Goal: Register for event/course

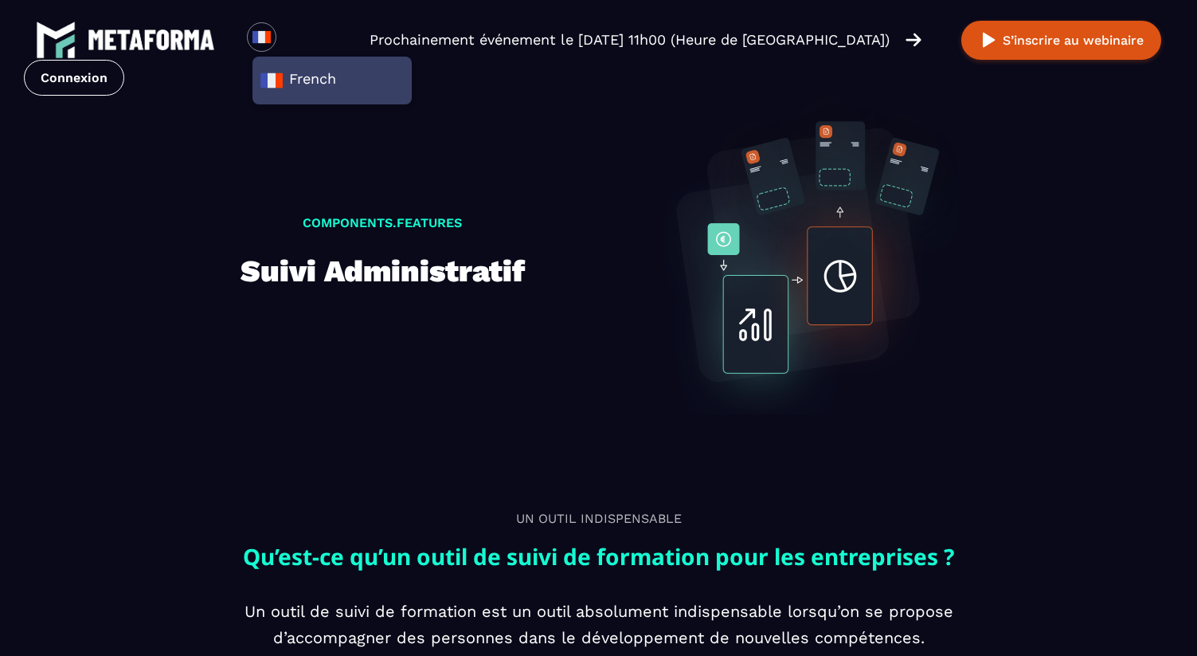
click at [143, 34] on img at bounding box center [151, 39] width 127 height 21
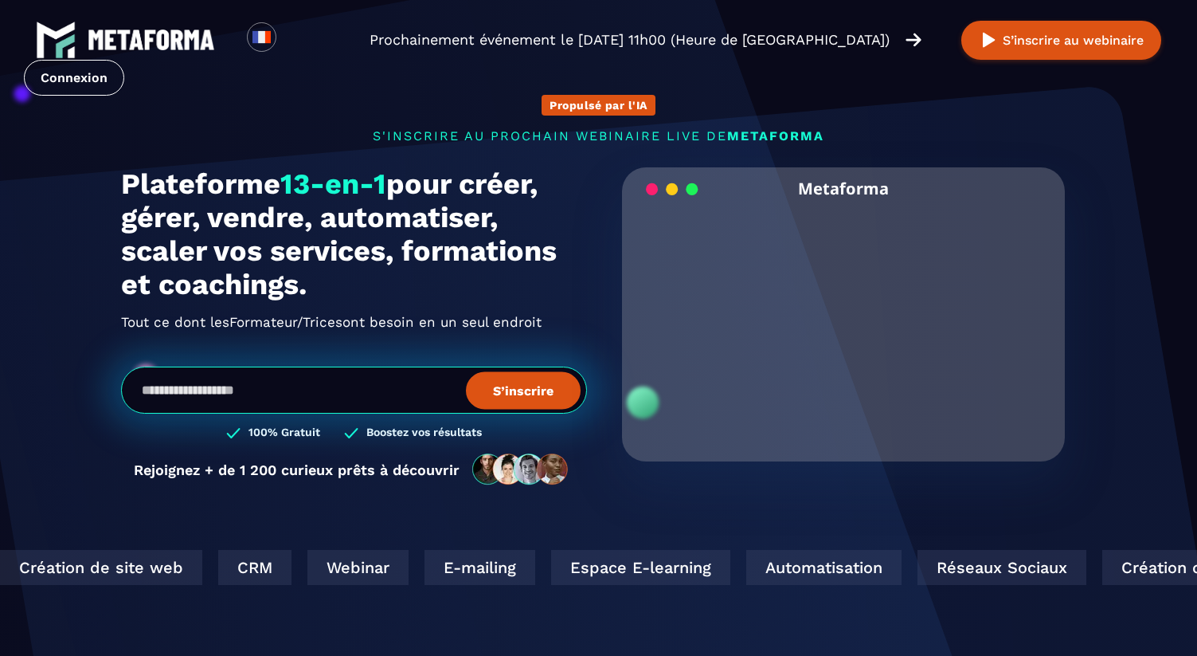
click at [471, 84] on div "Loading... Prochainement événement le jeudi 9 octobre à 11h00 (Heure de Paris) …" at bounding box center [598, 58] width 1197 height 116
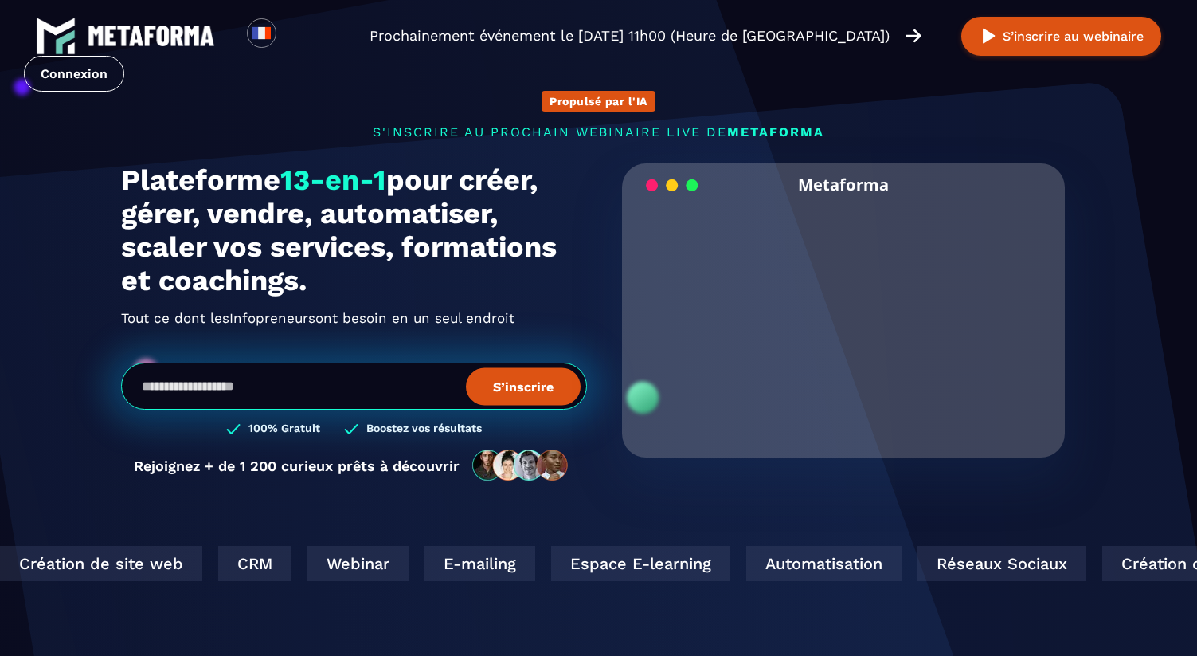
scroll to position [6, 0]
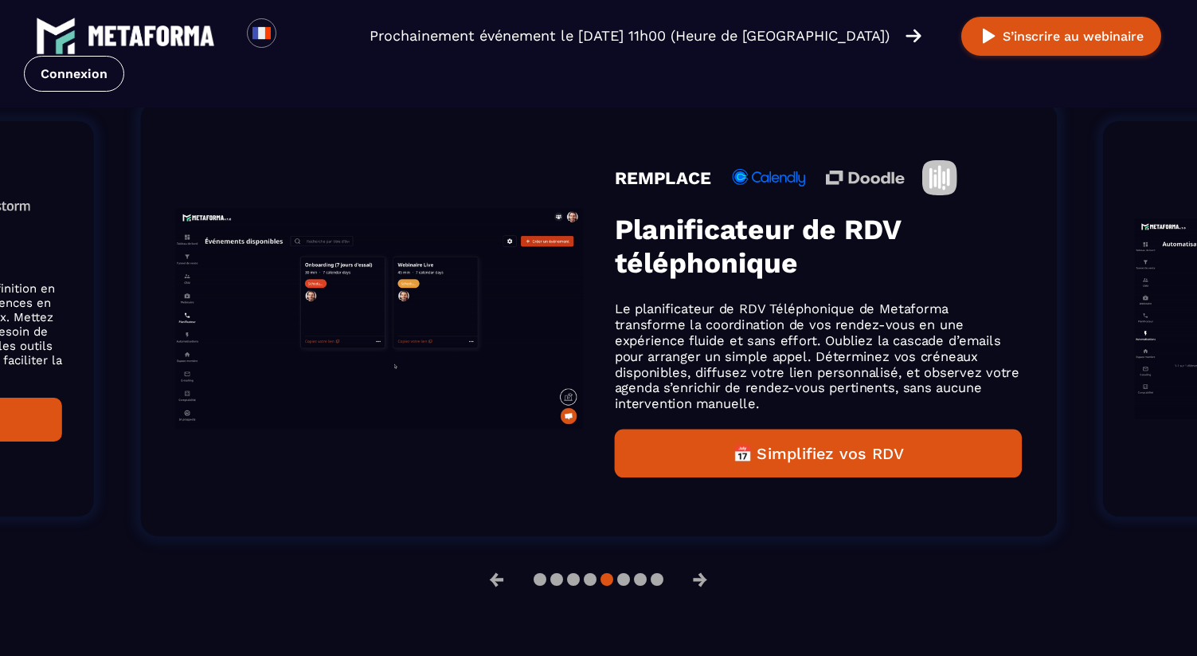
scroll to position [813, 0]
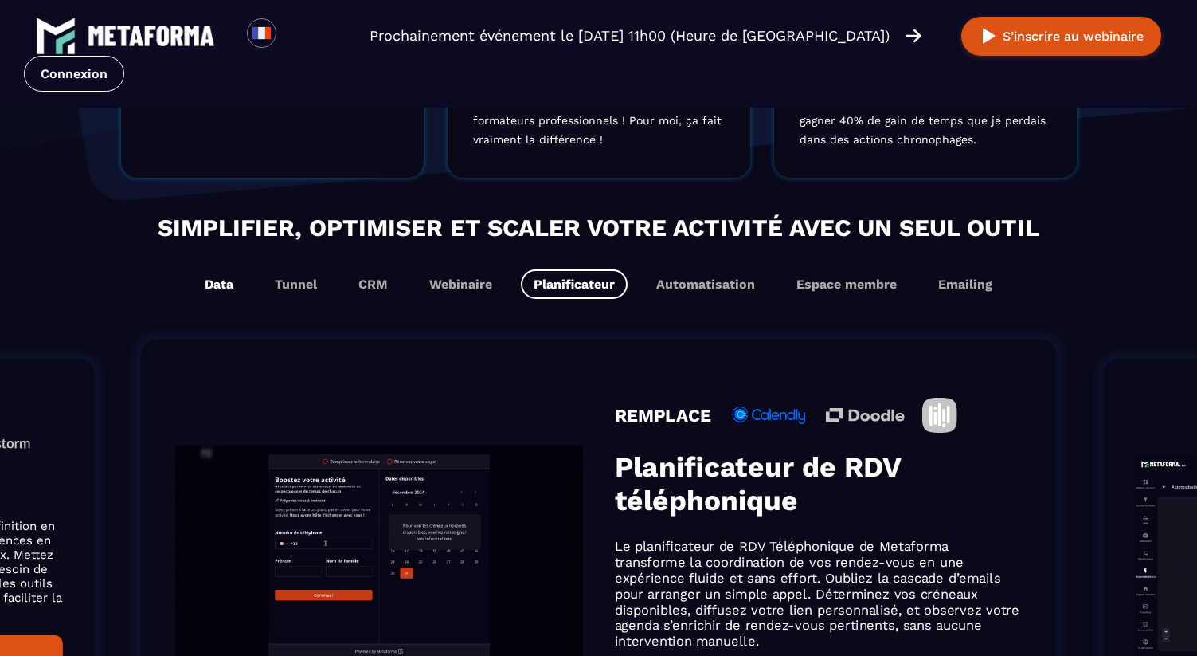
click at [221, 292] on button "Data" at bounding box center [219, 283] width 54 height 29
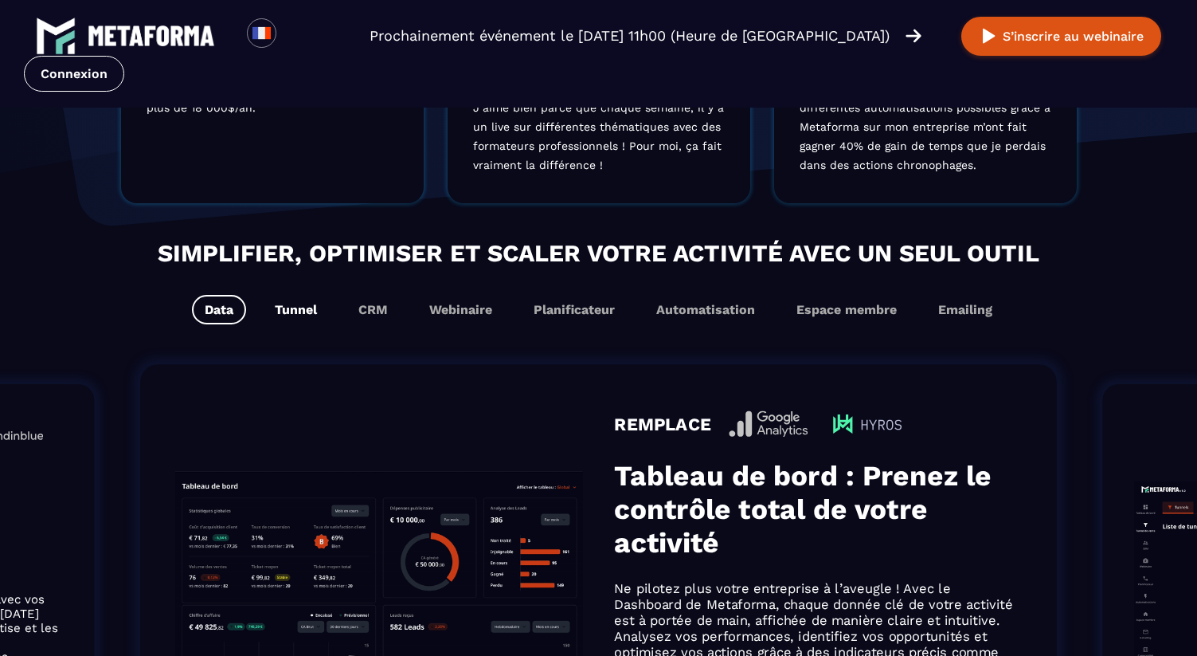
scroll to position [838, 0]
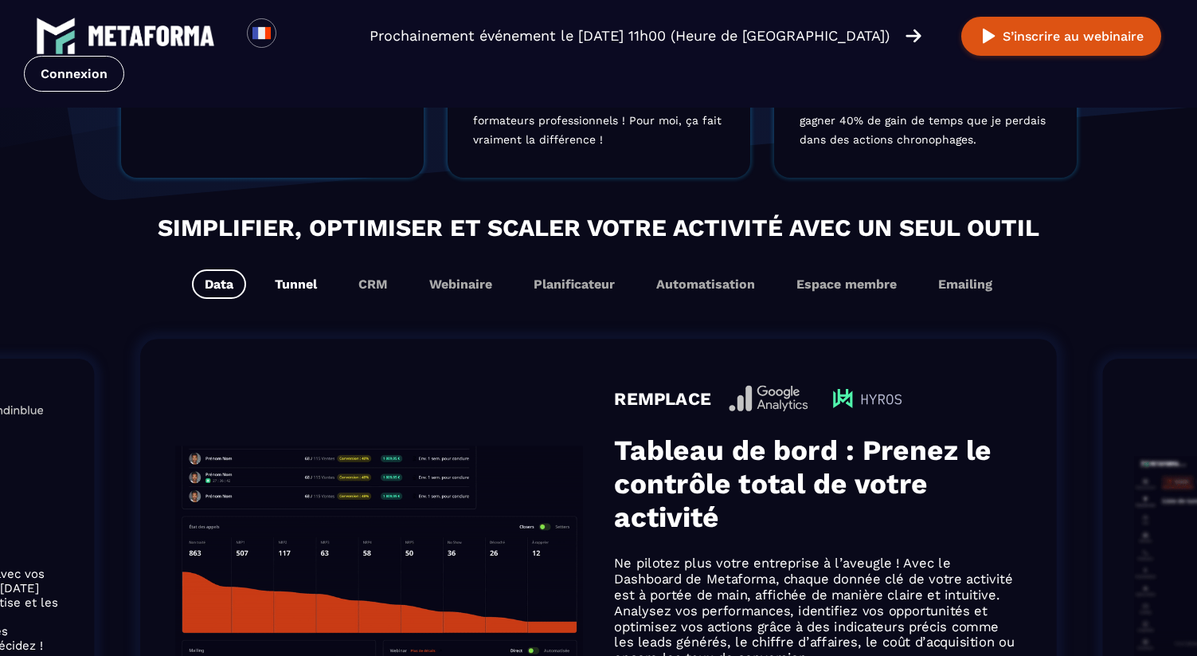
click at [299, 292] on button "Tunnel" at bounding box center [296, 283] width 68 height 29
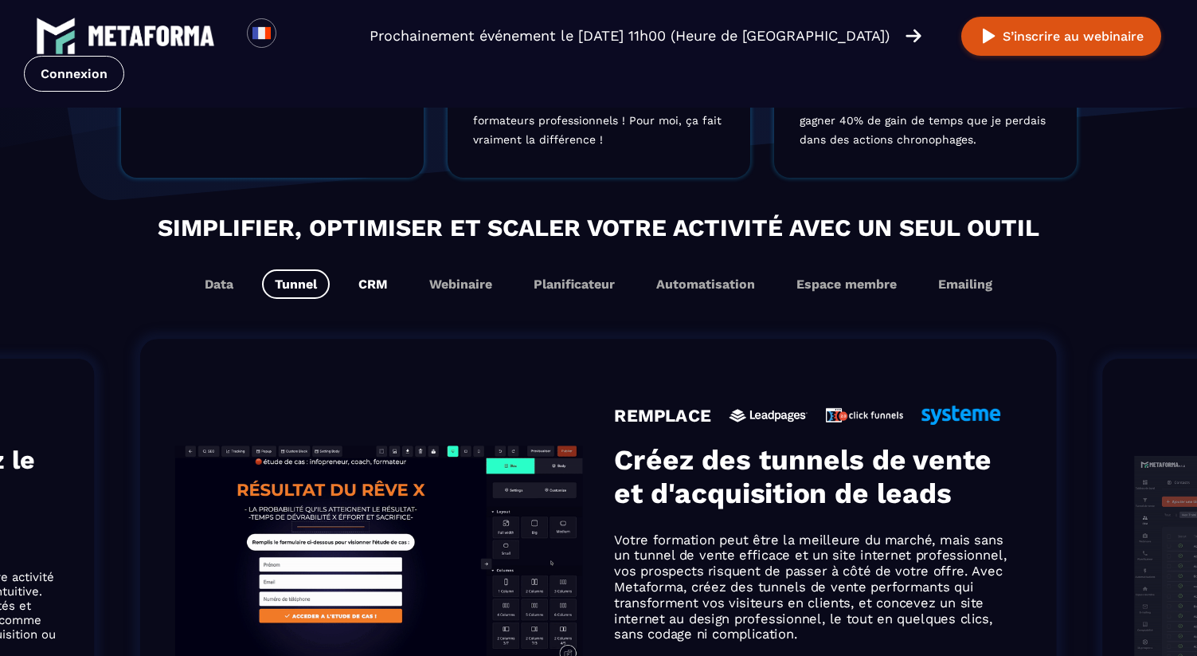
click at [368, 288] on button "CRM" at bounding box center [373, 283] width 55 height 29
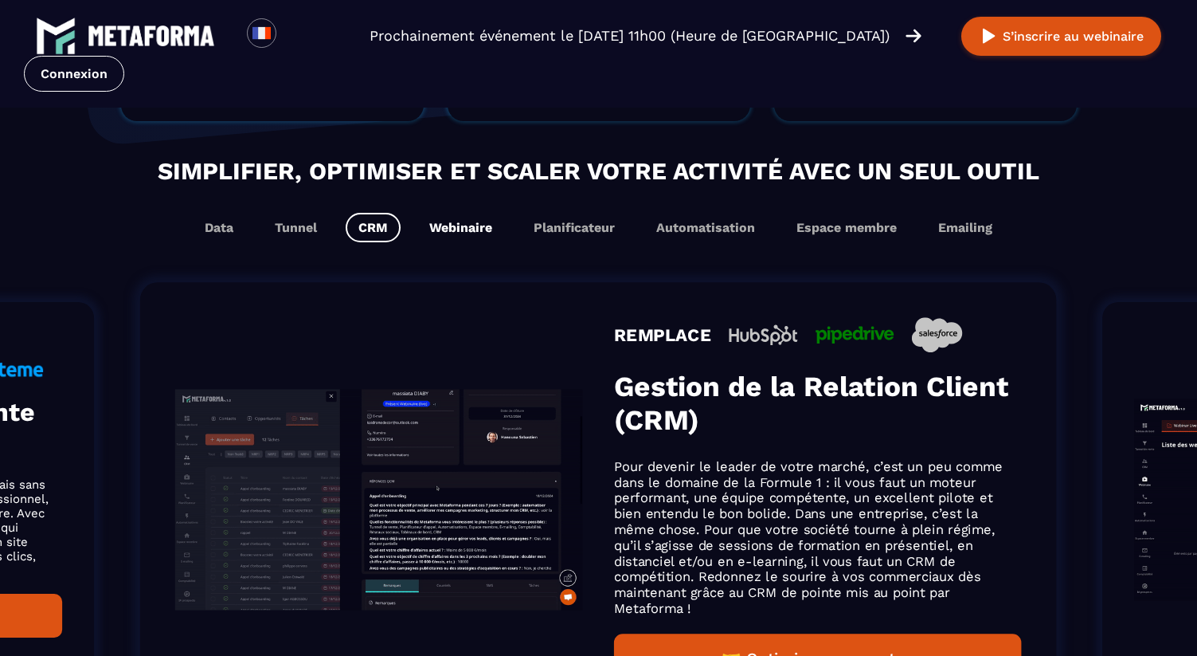
scroll to position [782, 0]
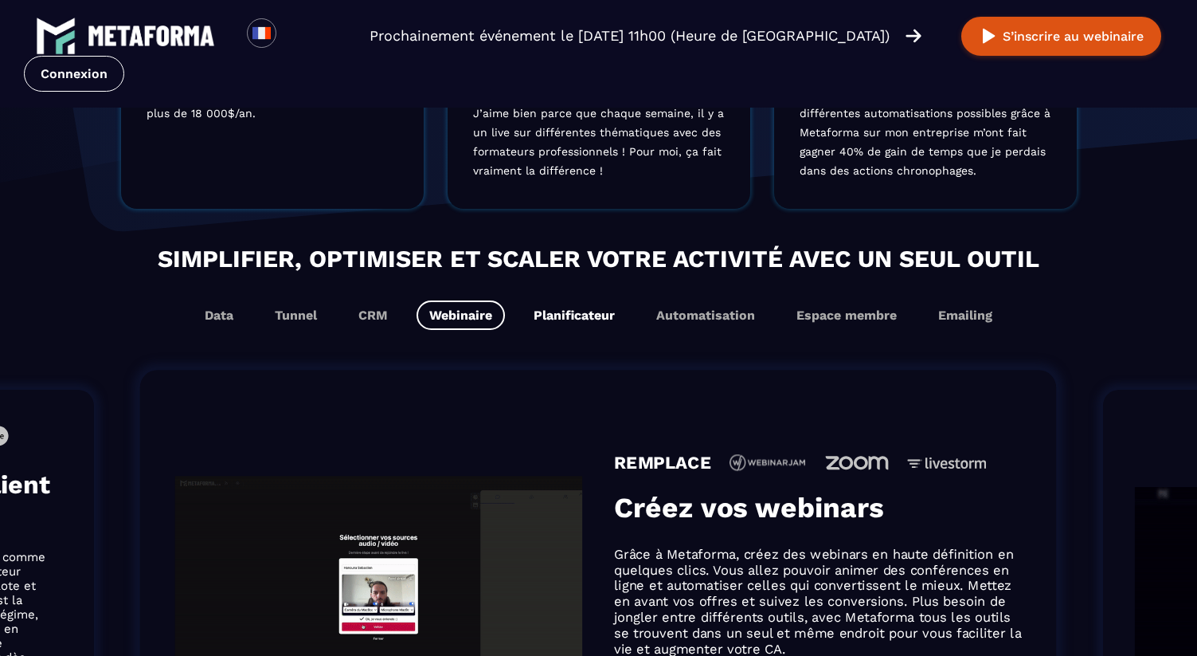
click at [539, 315] on button "Planificateur" at bounding box center [574, 314] width 107 height 29
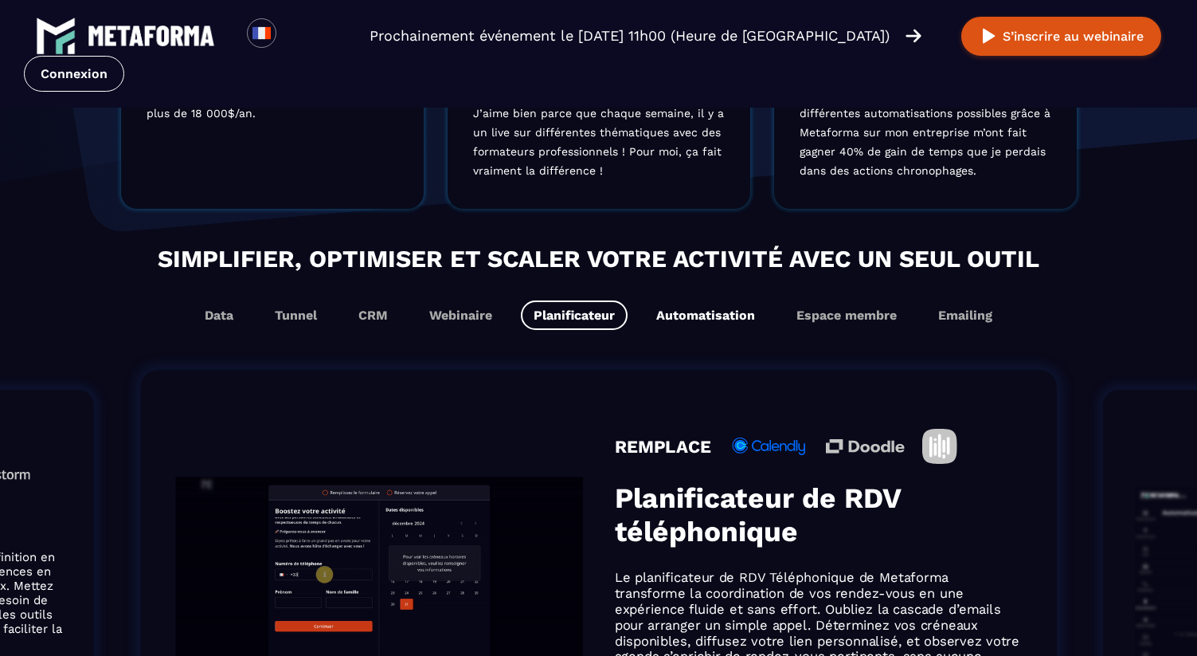
click at [697, 326] on button "Automatisation" at bounding box center [706, 314] width 124 height 29
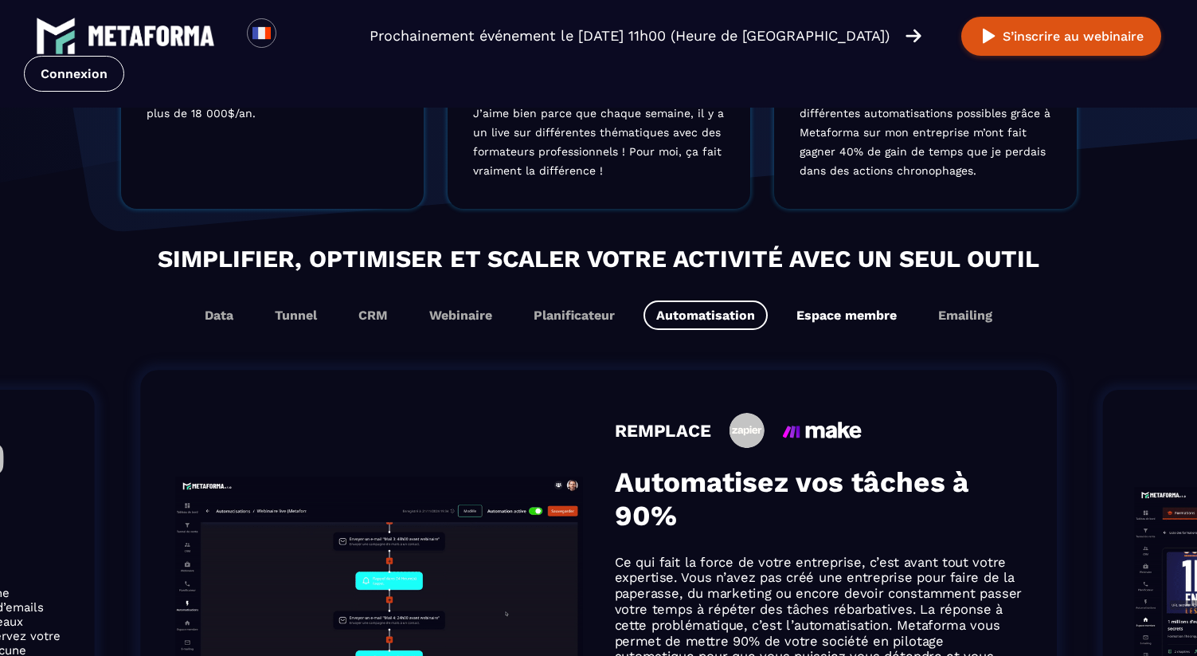
click at [833, 326] on button "Espace membre" at bounding box center [847, 314] width 126 height 29
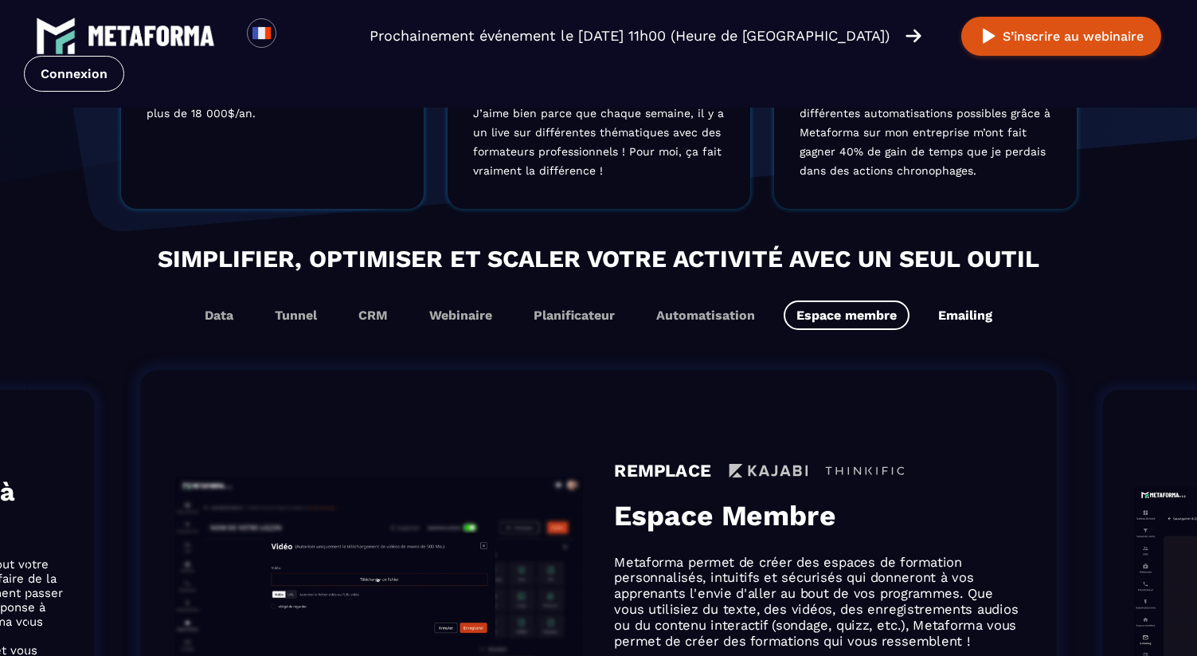
click at [965, 317] on button "Emailing" at bounding box center [966, 314] width 80 height 29
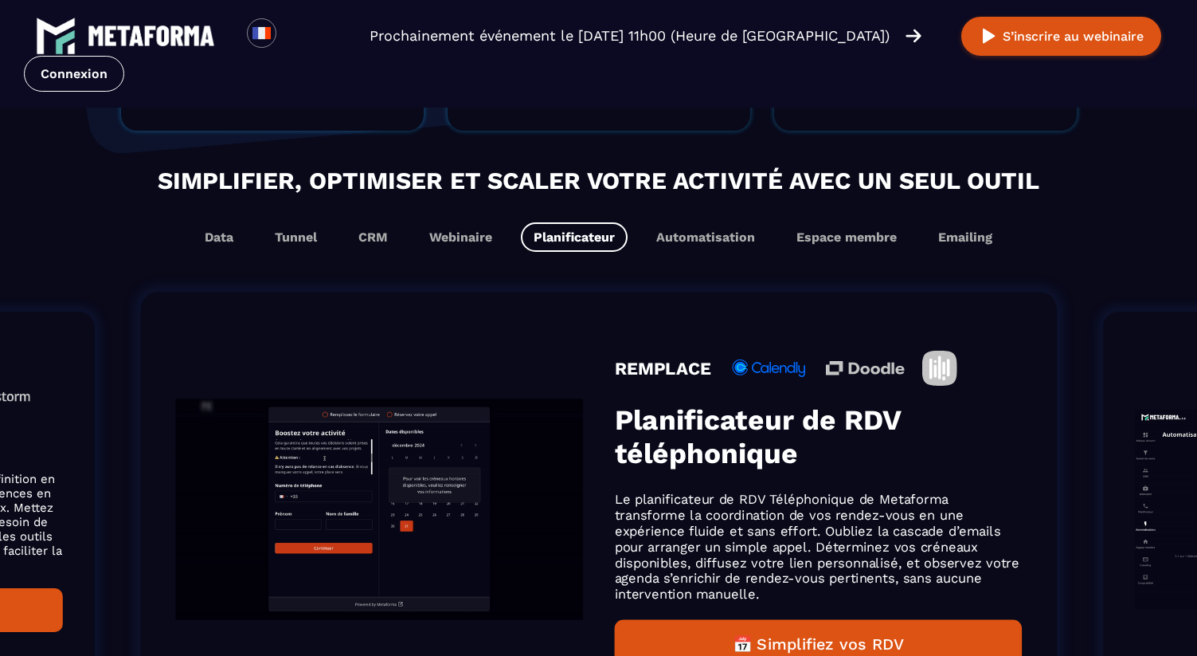
scroll to position [913, 0]
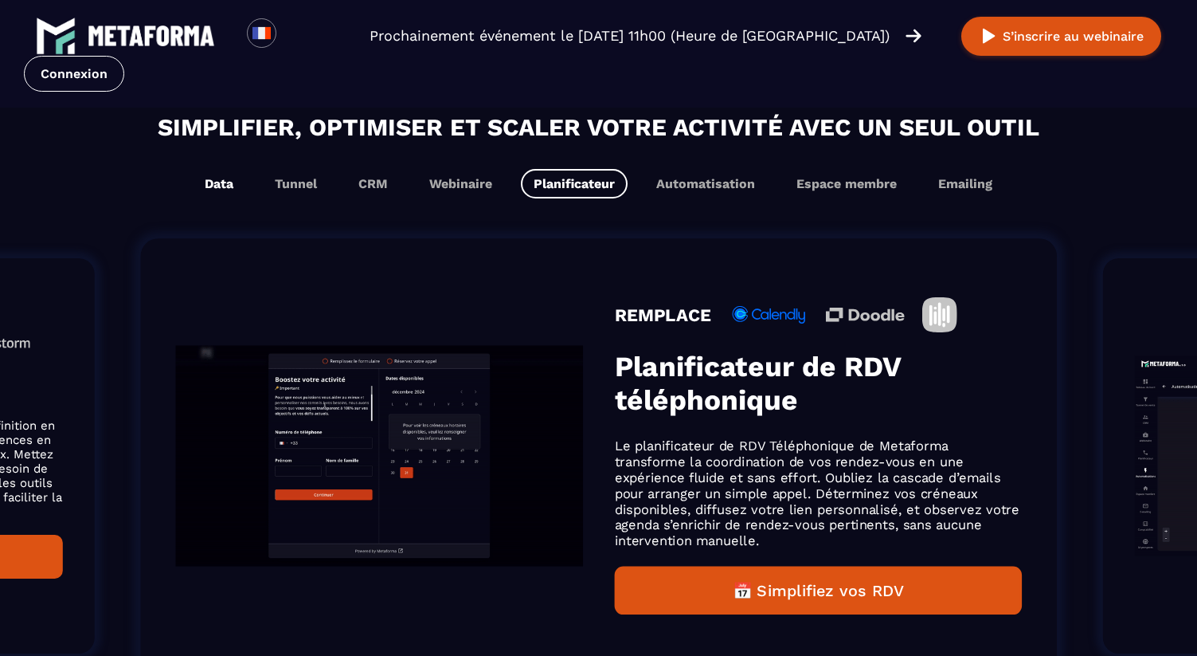
click at [209, 183] on button "Data" at bounding box center [219, 183] width 54 height 29
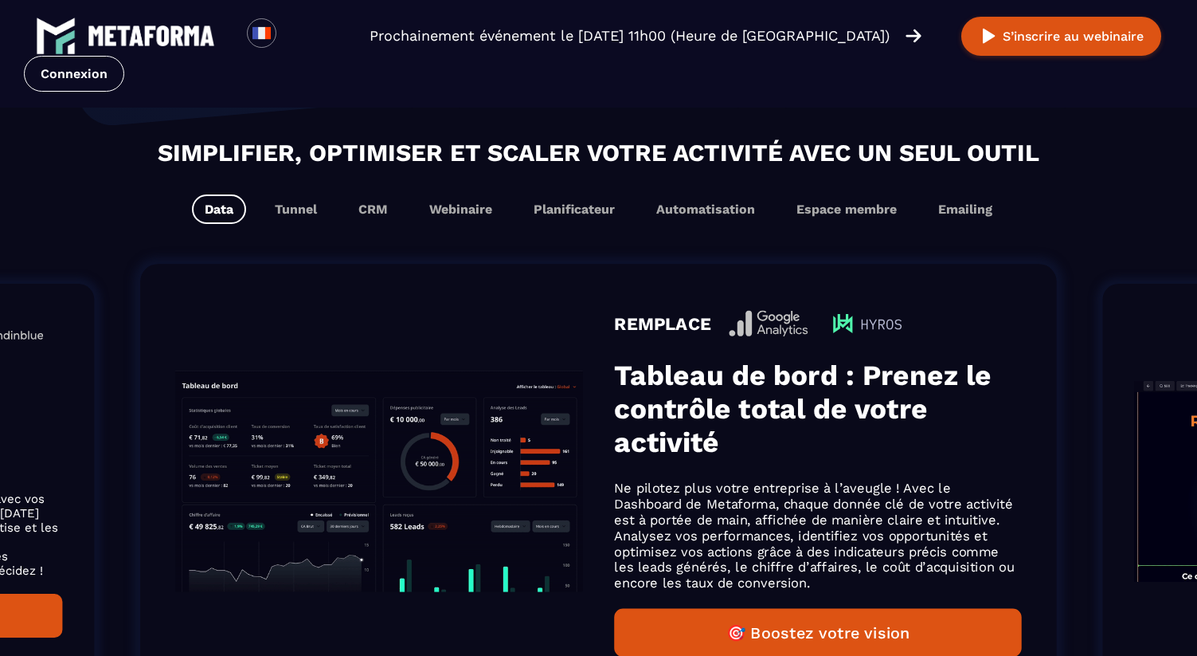
scroll to position [939, 0]
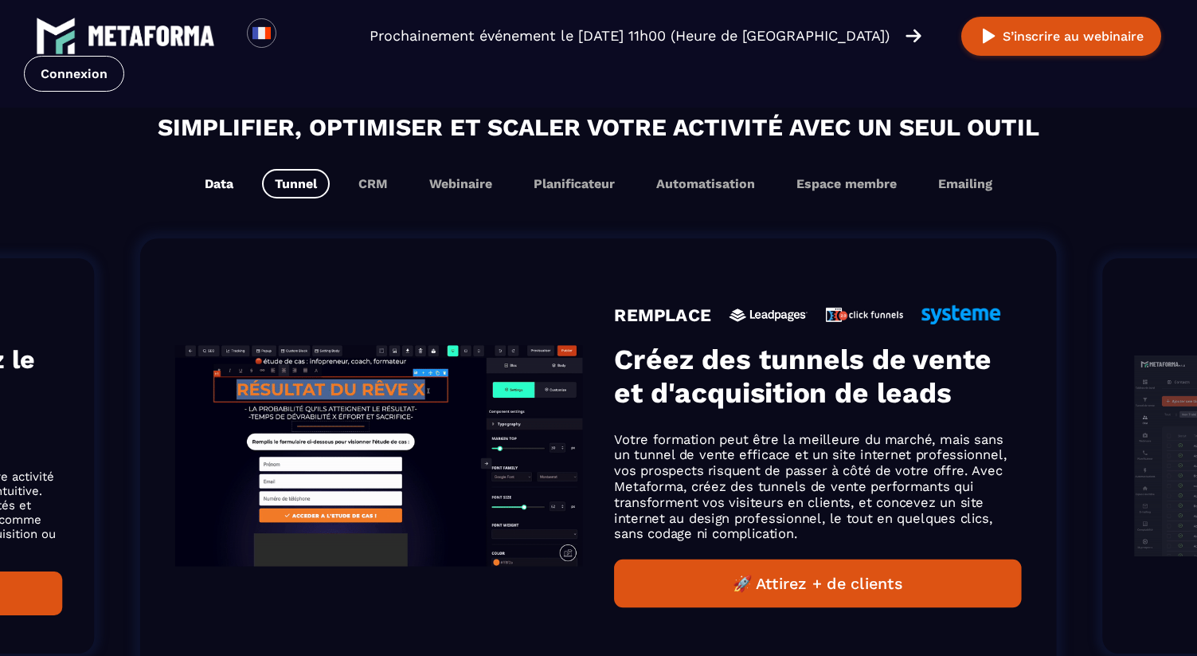
click at [209, 183] on button "Data" at bounding box center [219, 183] width 54 height 29
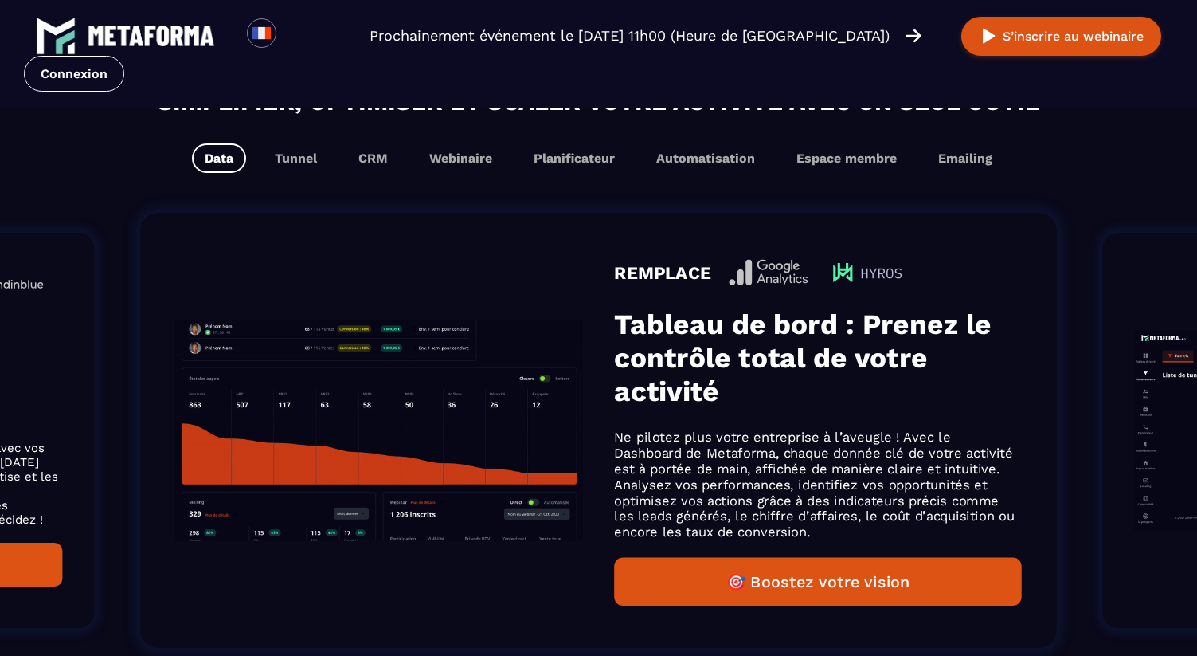
scroll to position [913, 0]
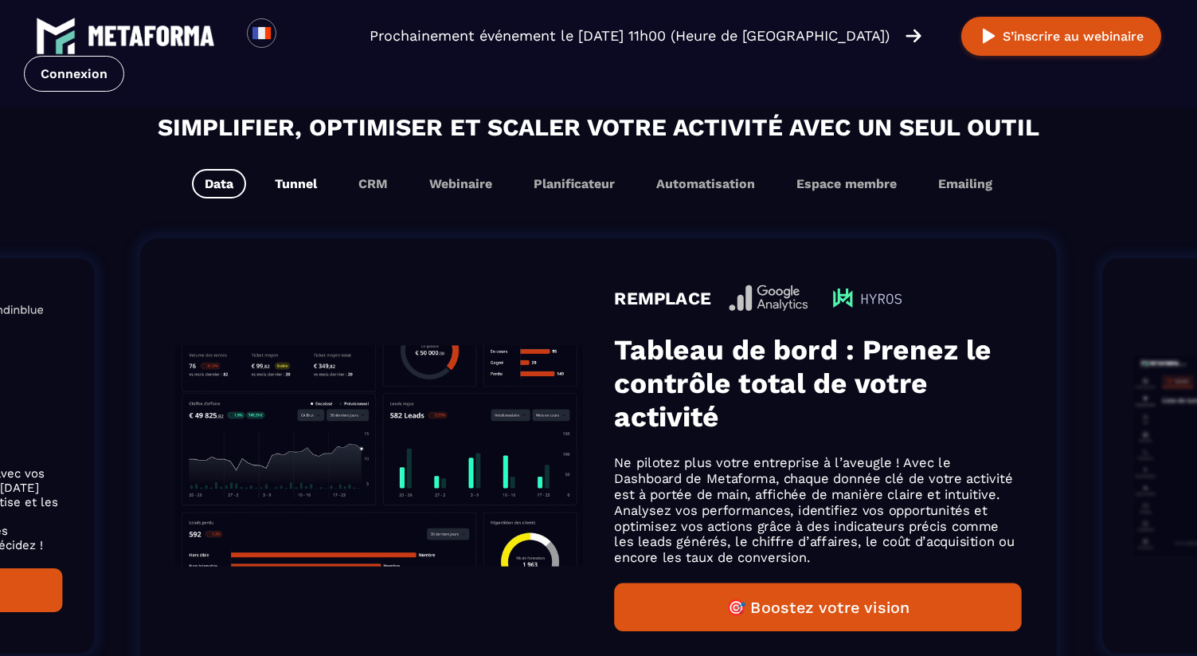
click at [309, 183] on button "Tunnel" at bounding box center [296, 183] width 68 height 29
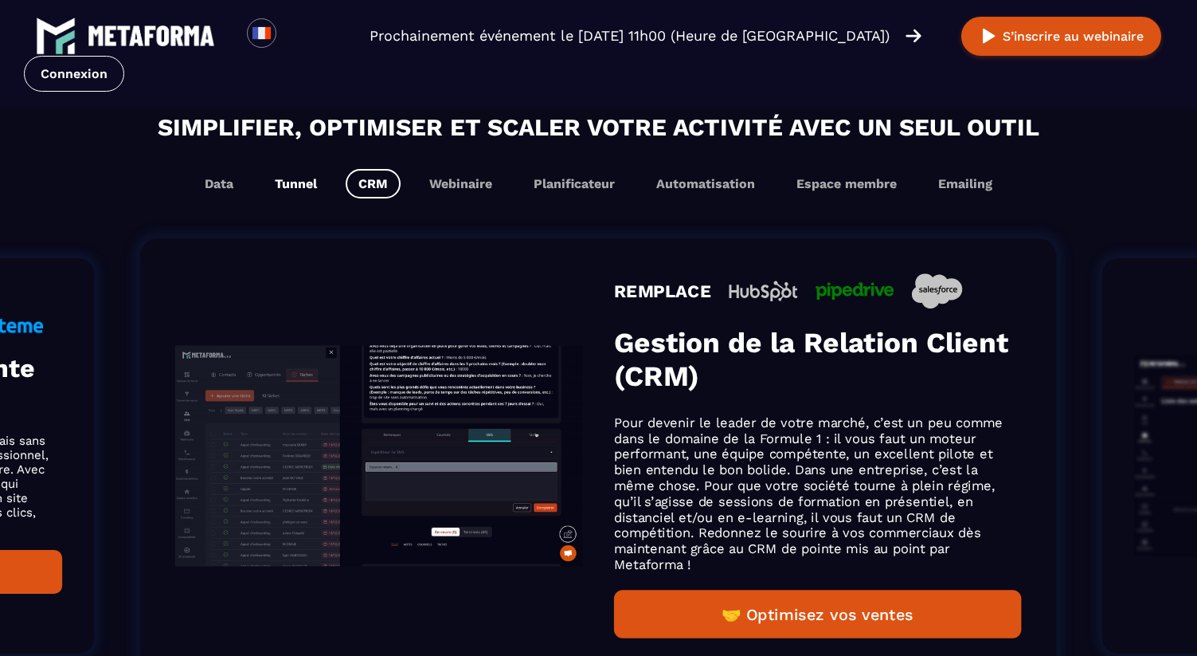
click at [295, 182] on button "Tunnel" at bounding box center [296, 183] width 68 height 29
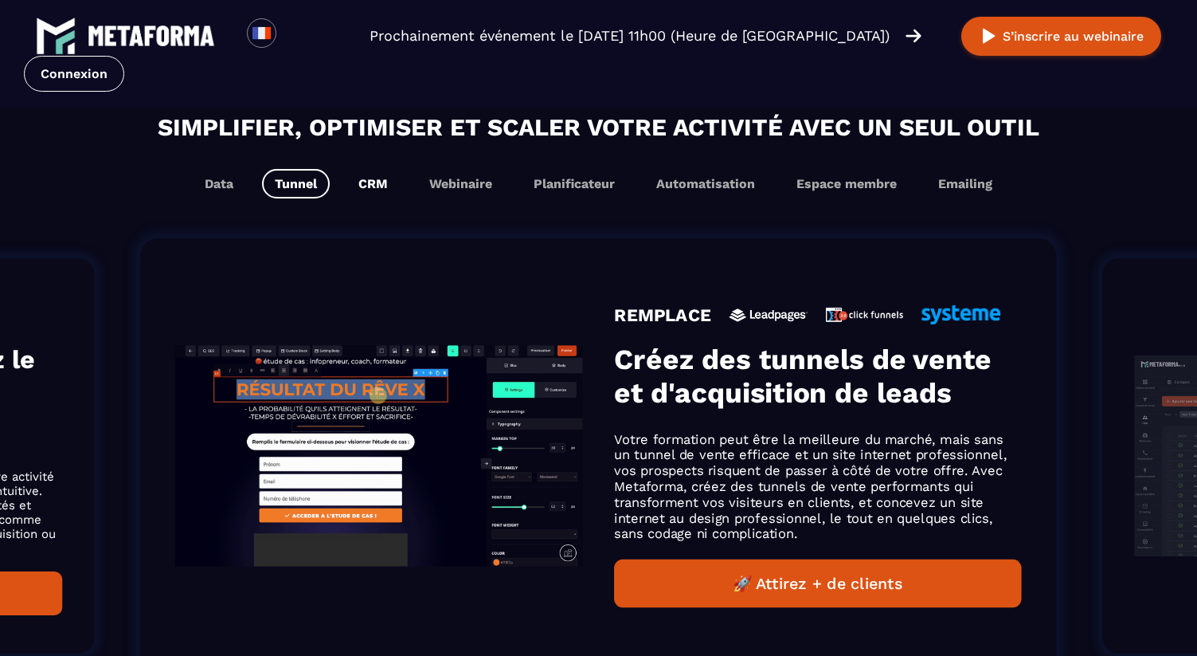
click at [393, 179] on button "CRM" at bounding box center [373, 183] width 55 height 29
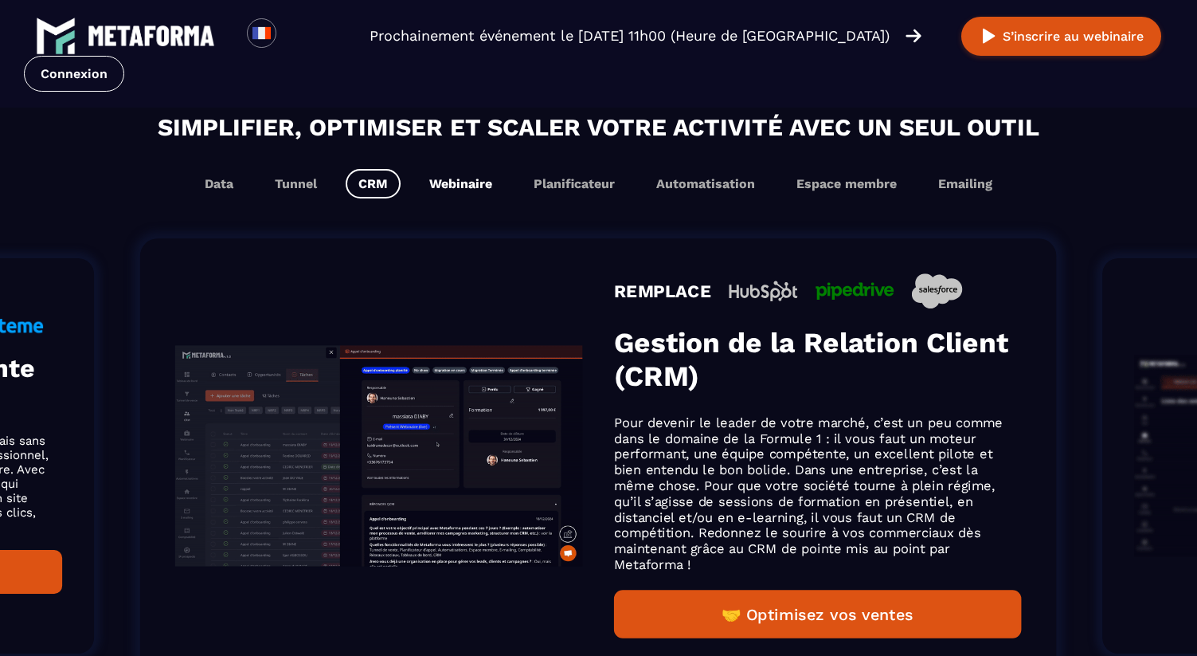
click at [460, 186] on button "Webinaire" at bounding box center [461, 183] width 88 height 29
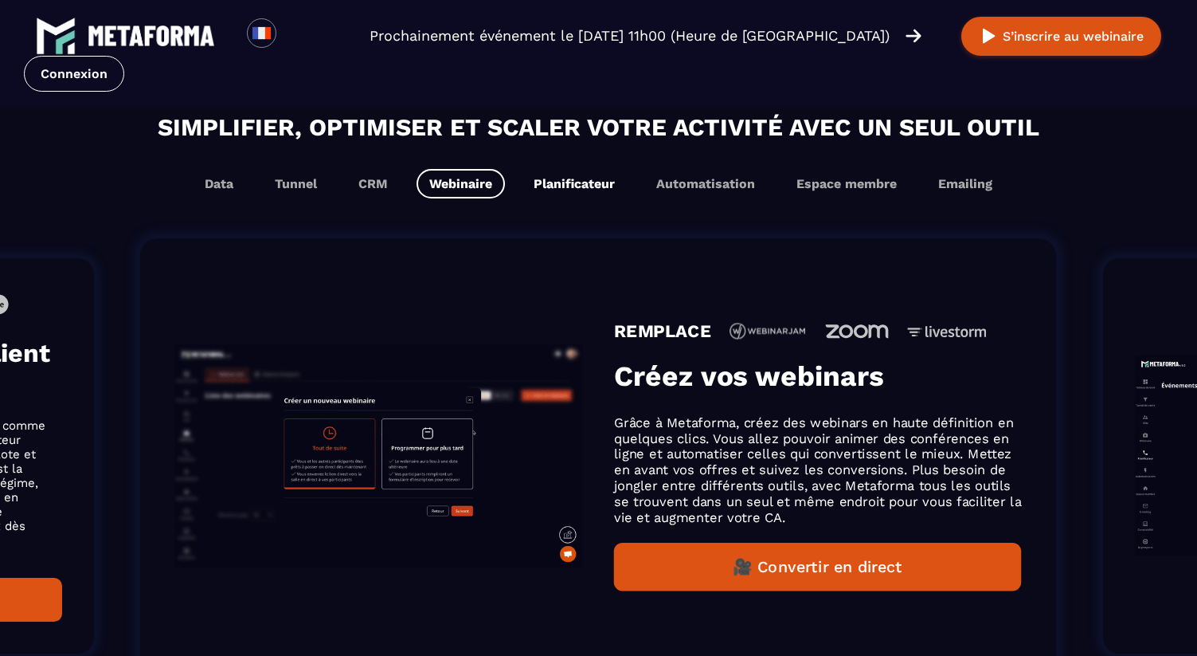
click at [600, 174] on button "Planificateur" at bounding box center [574, 183] width 107 height 29
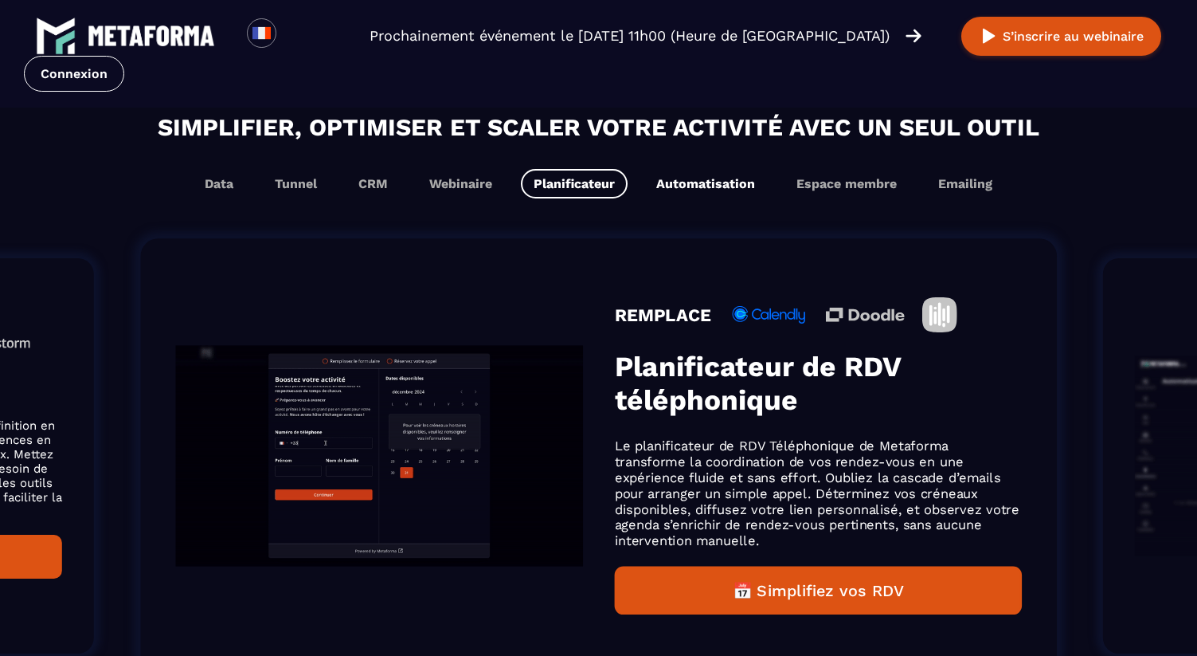
click at [711, 182] on button "Automatisation" at bounding box center [706, 183] width 124 height 29
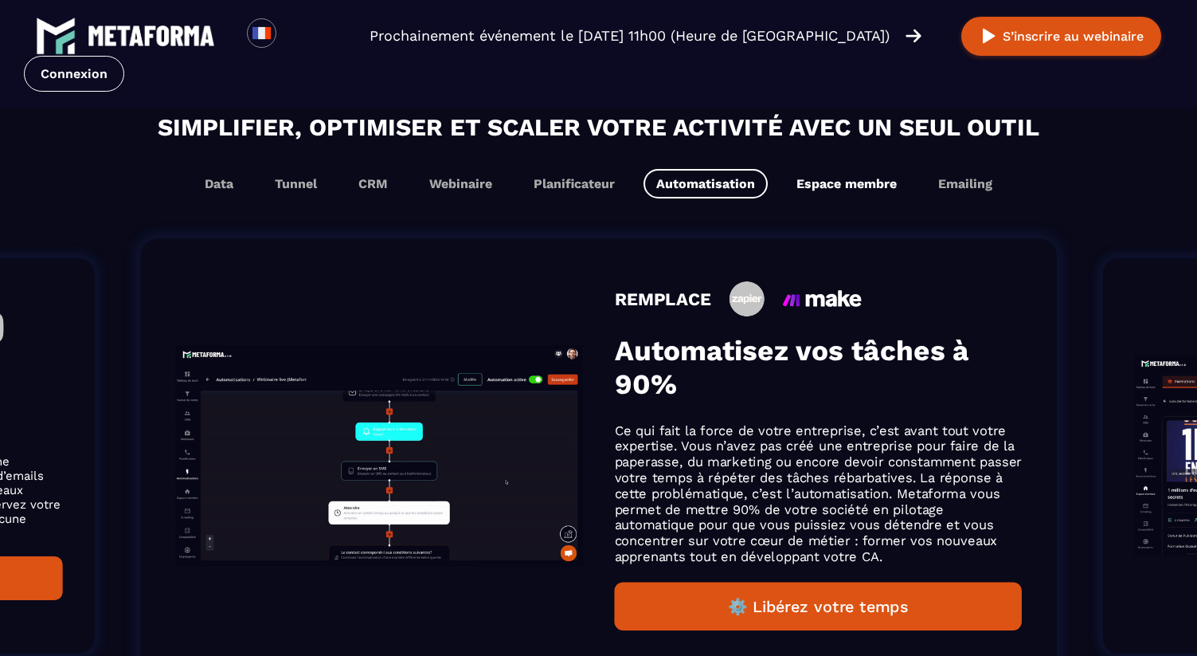
click at [868, 193] on button "Espace membre" at bounding box center [847, 183] width 126 height 29
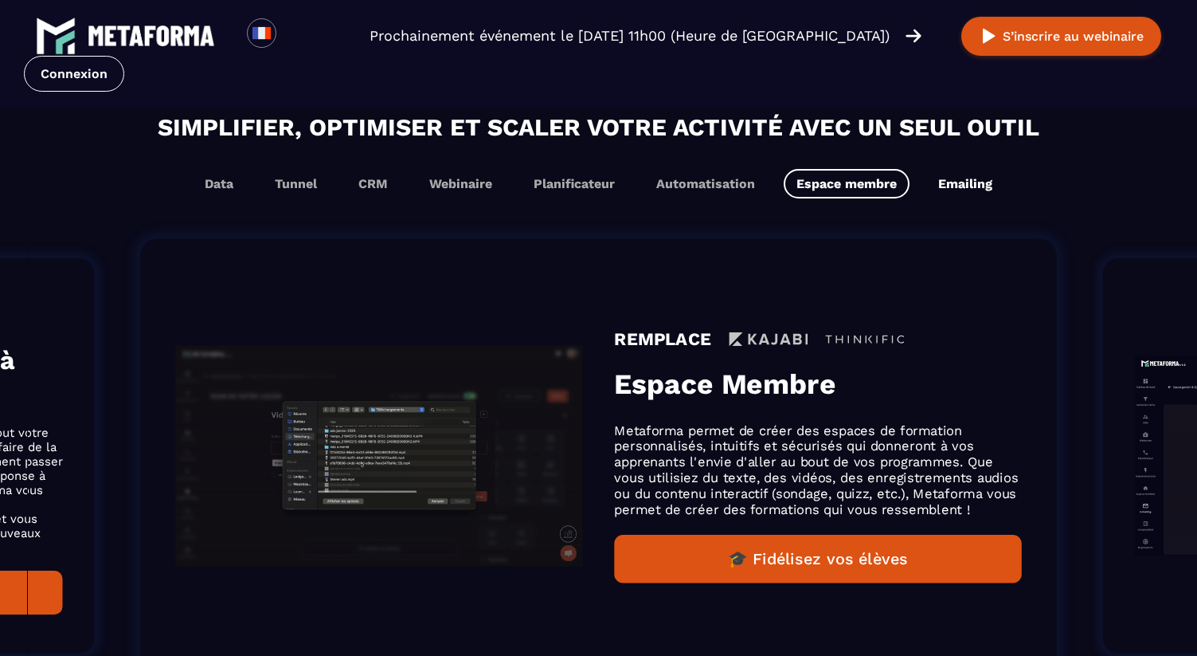
click at [971, 189] on button "Emailing" at bounding box center [966, 183] width 80 height 29
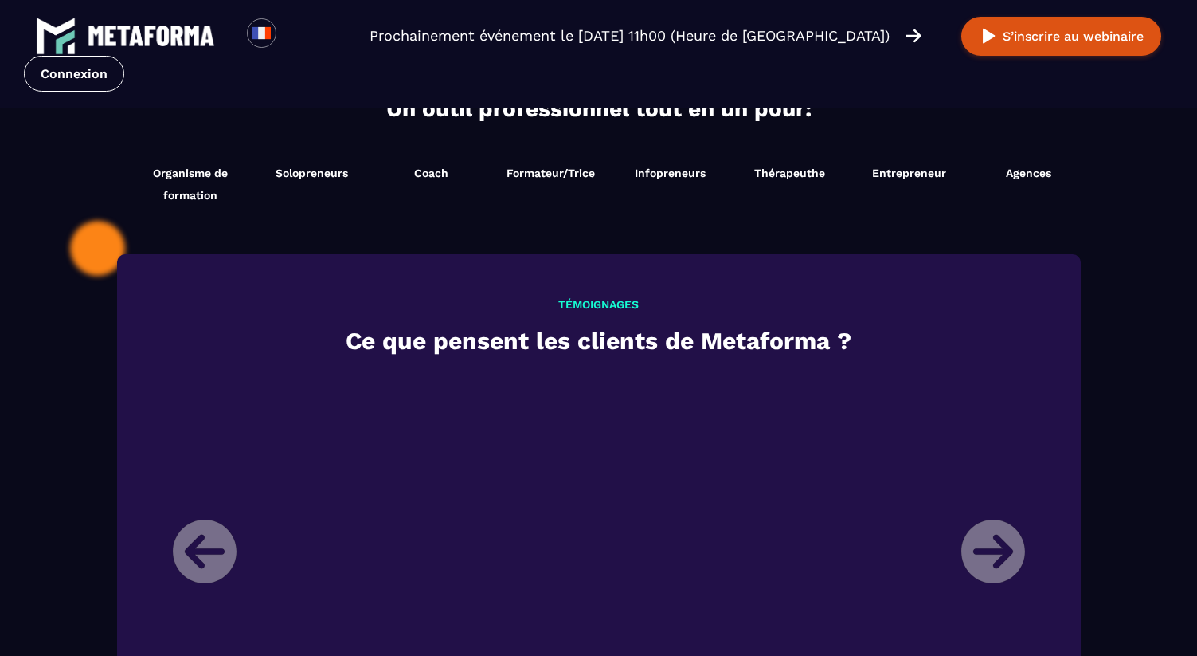
scroll to position [1607, 0]
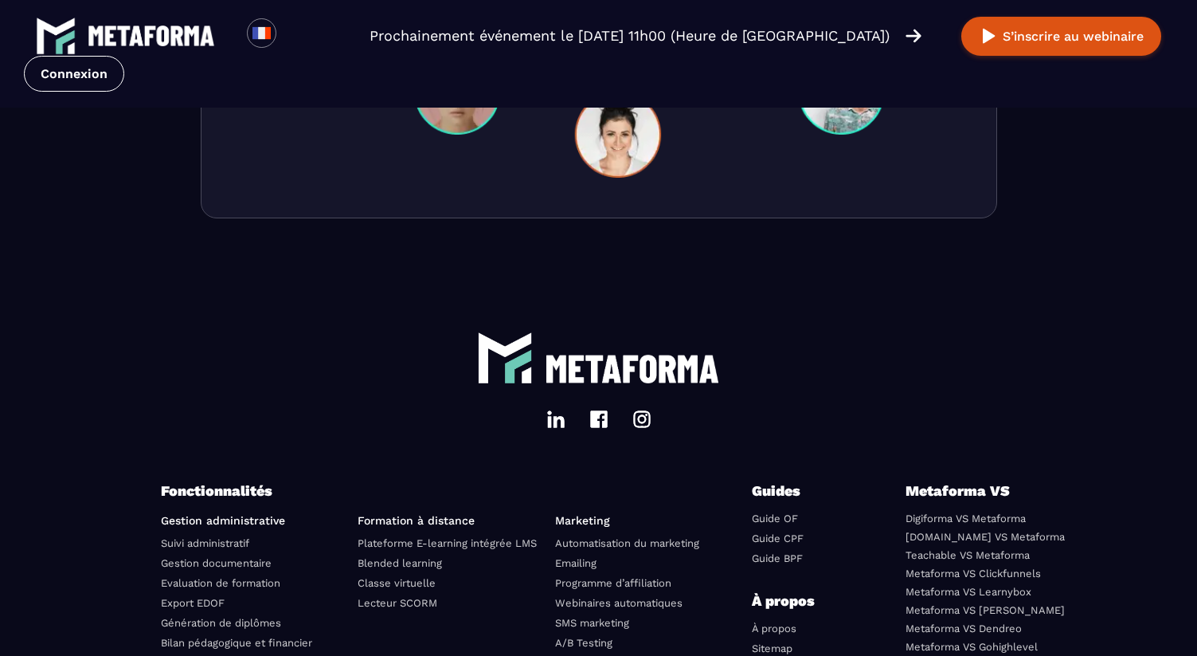
scroll to position [5580, 0]
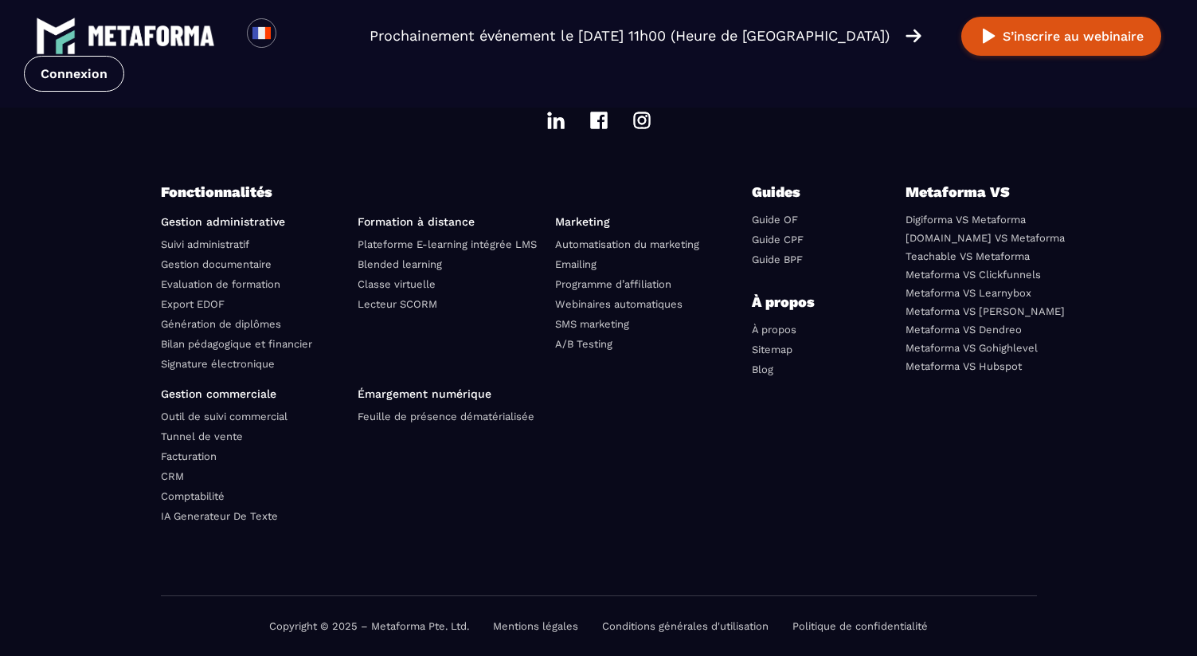
click at [797, 331] on li "À propos" at bounding box center [794, 330] width 84 height 18
click at [785, 328] on link "À propos" at bounding box center [774, 329] width 45 height 12
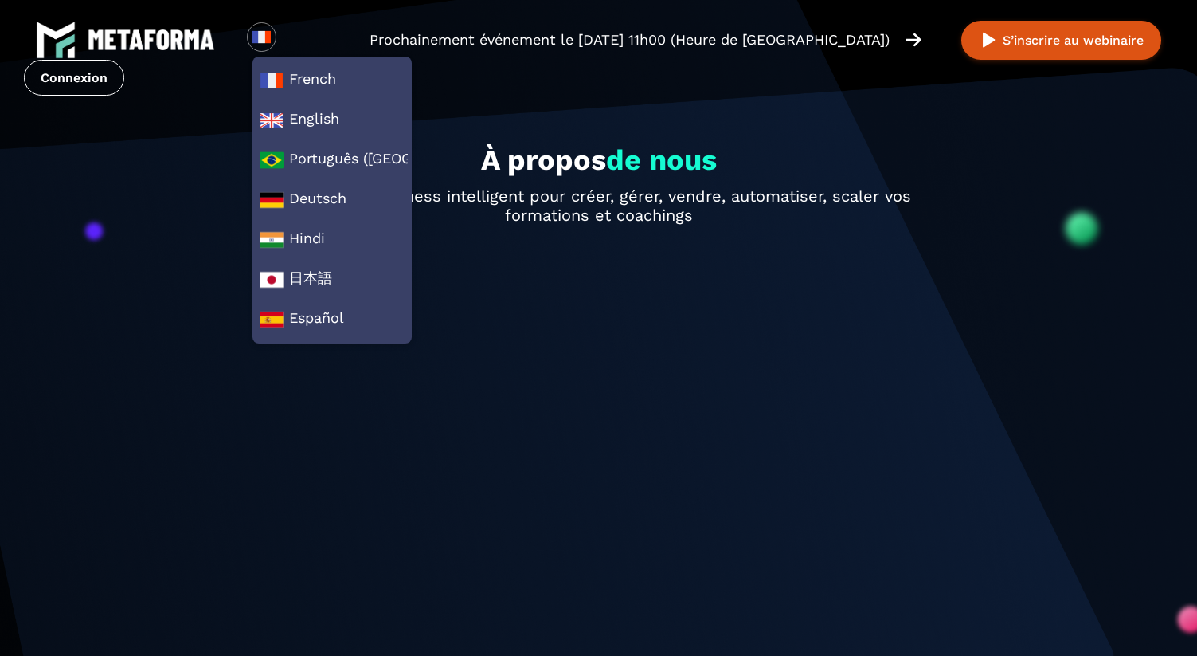
click at [155, 37] on img at bounding box center [151, 39] width 127 height 21
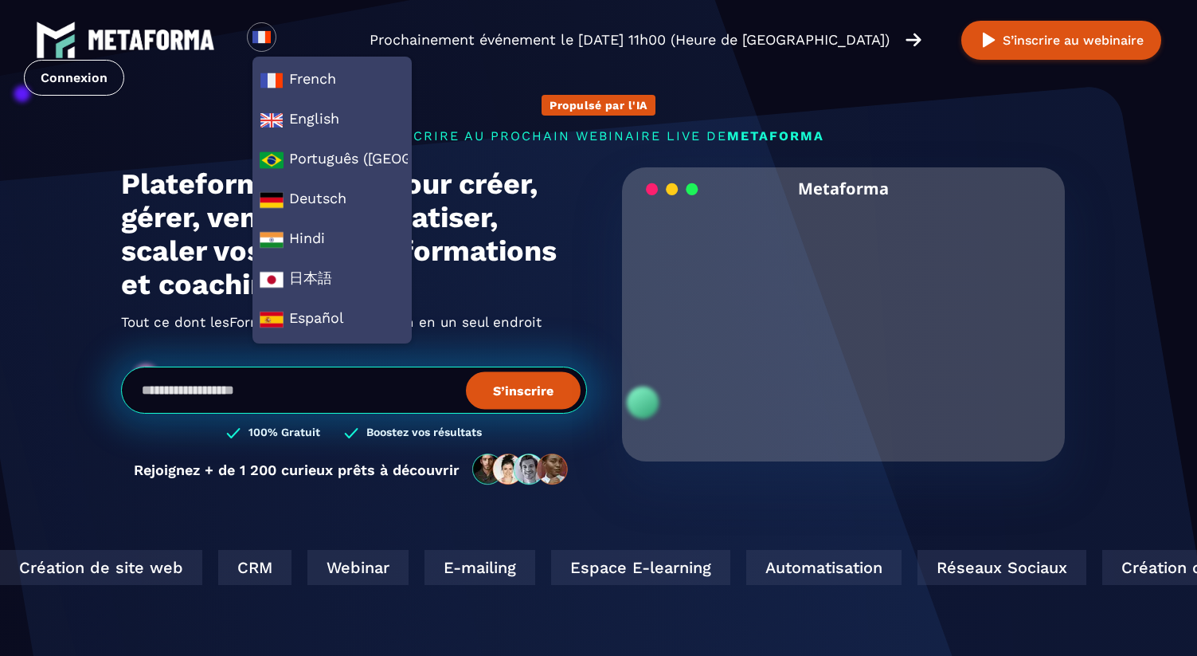
click at [3, 261] on section "Propulsé par l'IA s'inscrire au prochain webinaire live de METAFORMA Prochainem…" at bounding box center [598, 511] width 1197 height 1022
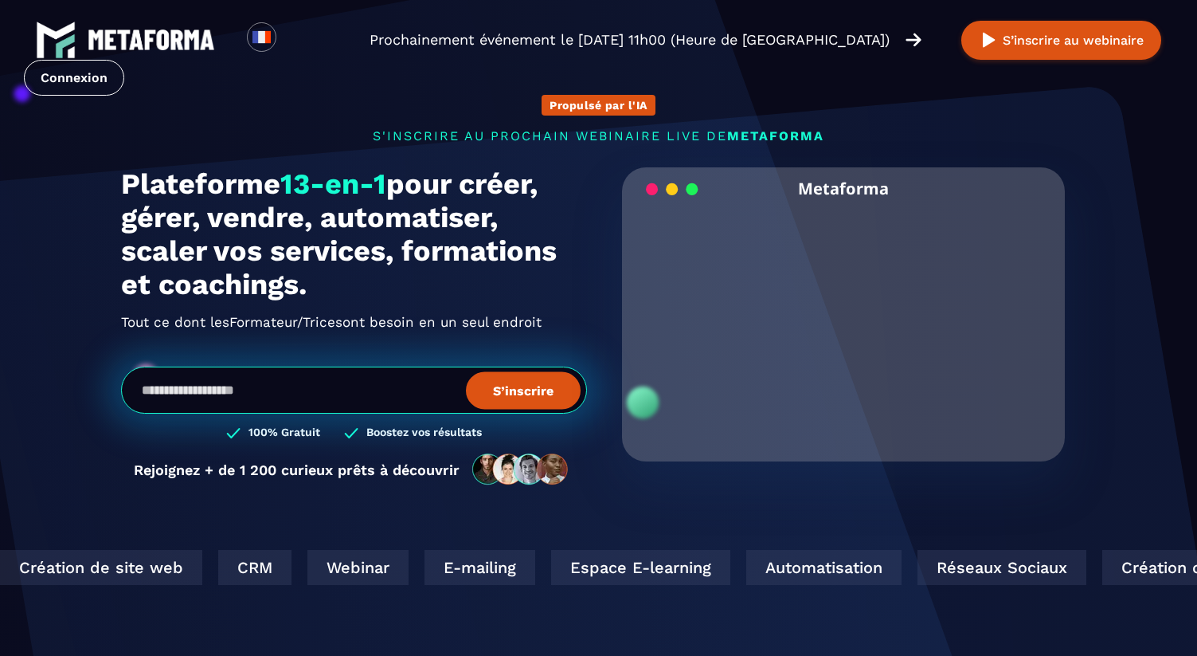
click at [508, 327] on h2 "Tout ce dont les Formateur/Trices Coach En Ligne ont besoin en un seul endroit" at bounding box center [354, 321] width 466 height 25
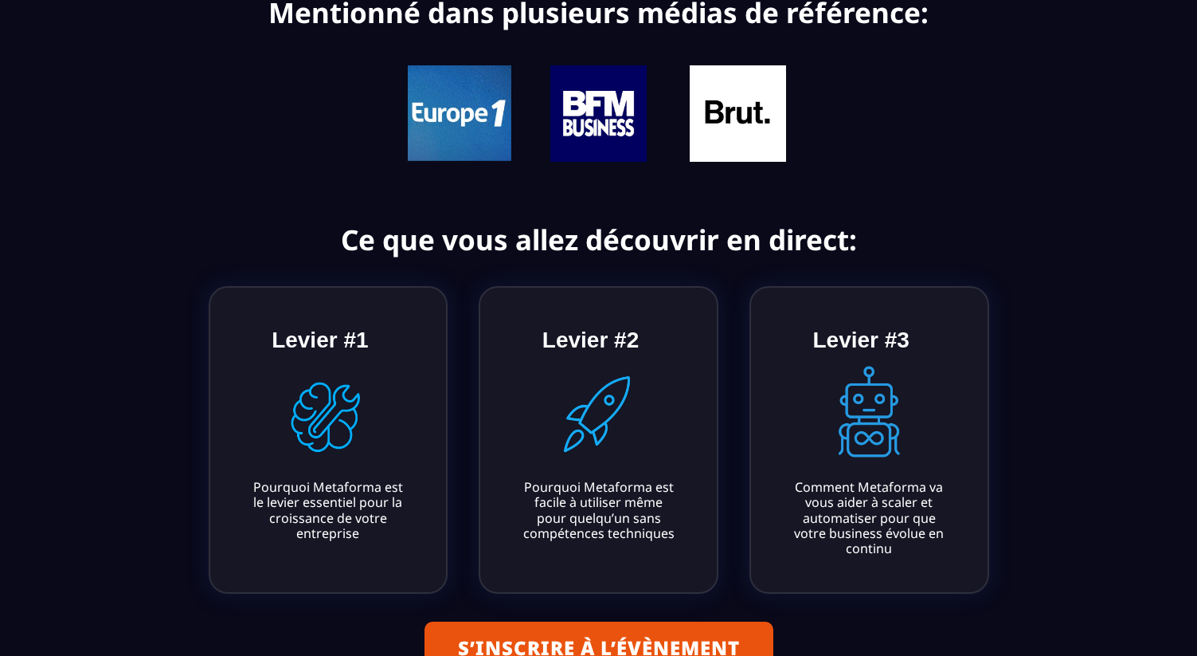
scroll to position [531, 0]
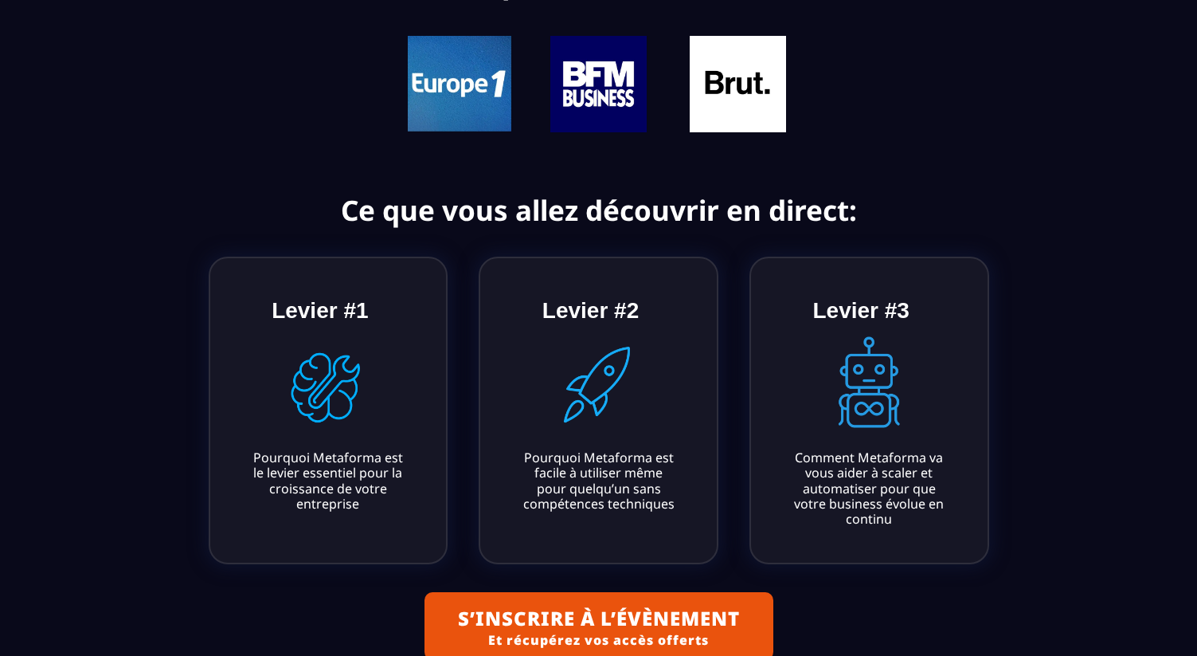
click at [362, 373] on img at bounding box center [328, 387] width 112 height 112
click at [621, 411] on img at bounding box center [599, 387] width 112 height 112
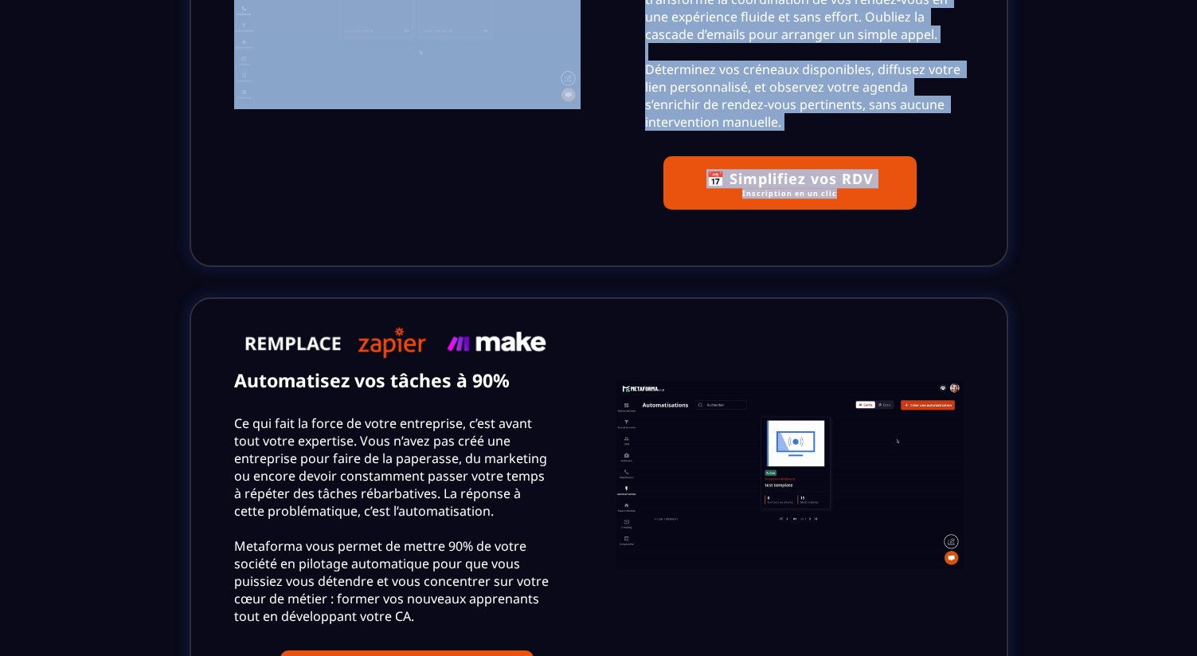
scroll to position [4063, 0]
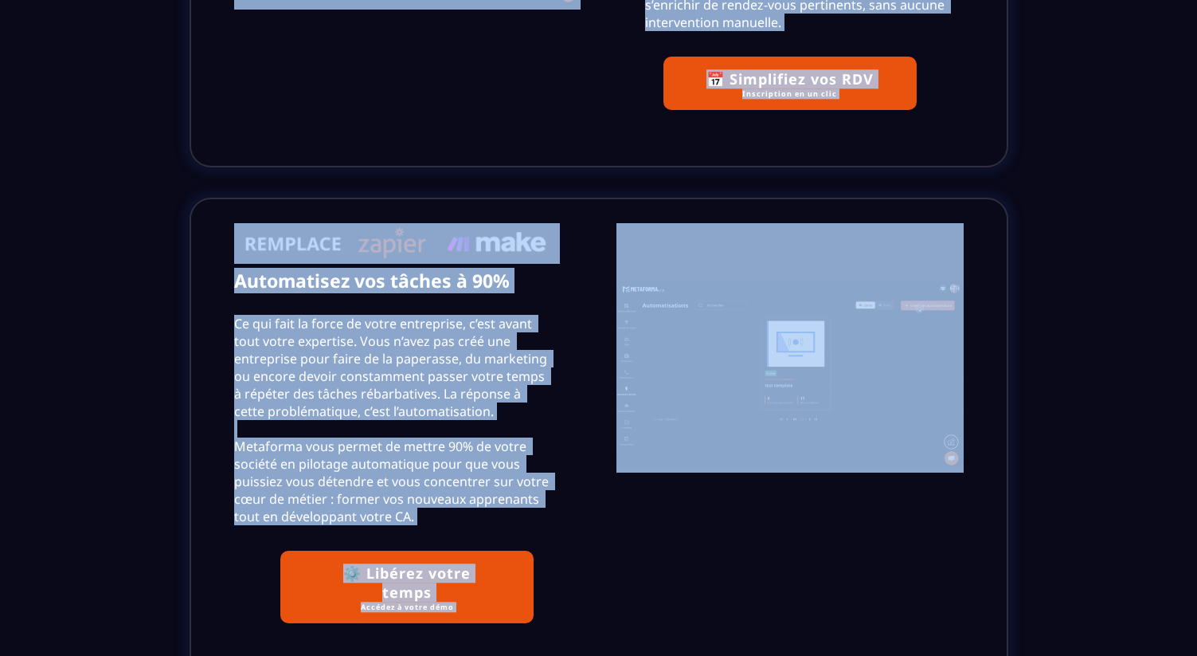
drag, startPoint x: 289, startPoint y: 172, endPoint x: 900, endPoint y: 169, distance: 611.1
click at [900, 169] on div "Simplifier, optimiser et scaler votre activité avec un seul outil Tableau de bo…" at bounding box center [599, 413] width 996 height 6461
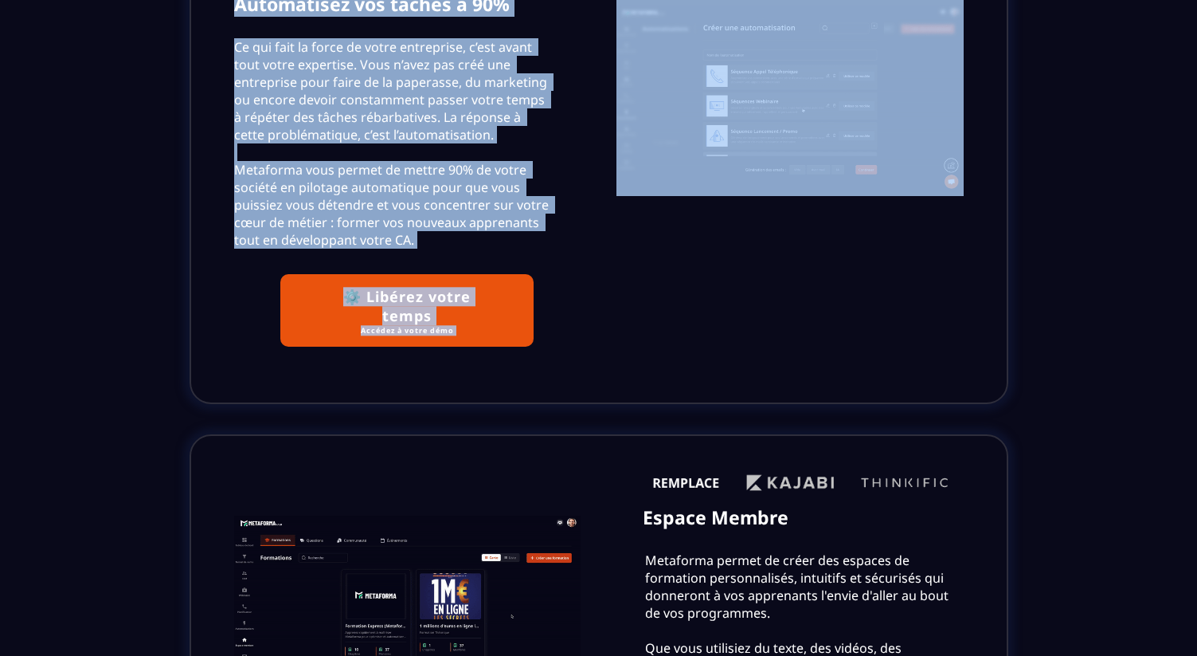
scroll to position [4392, 0]
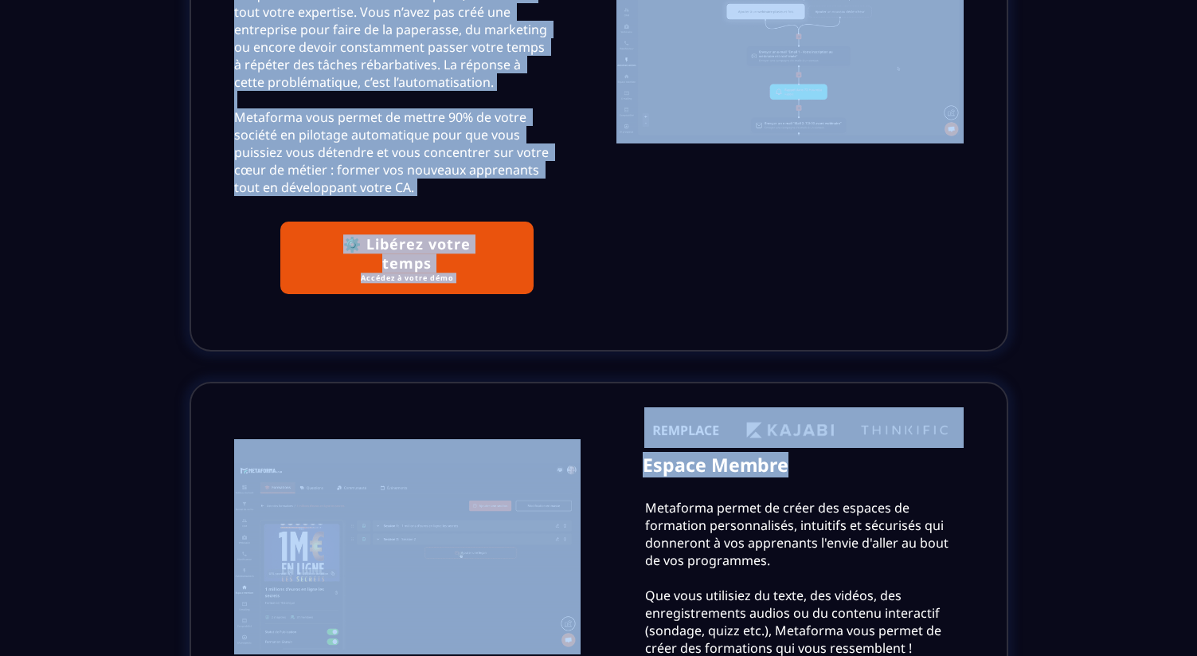
click at [995, 435] on div "Espace Membre Metaforma permet de créer des espaces de formation personnalisés,…" at bounding box center [599, 596] width 819 height 429
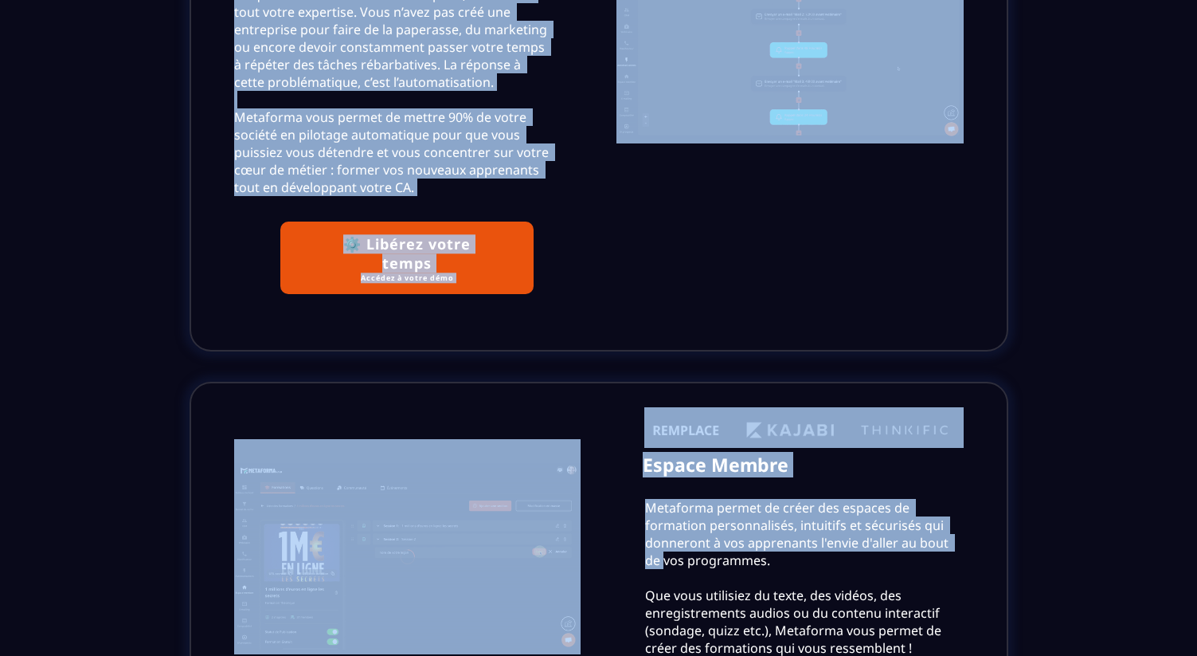
click at [978, 507] on div "Espace Membre Metaforma permet de créer des espaces de formation personnalisés,…" at bounding box center [599, 596] width 778 height 402
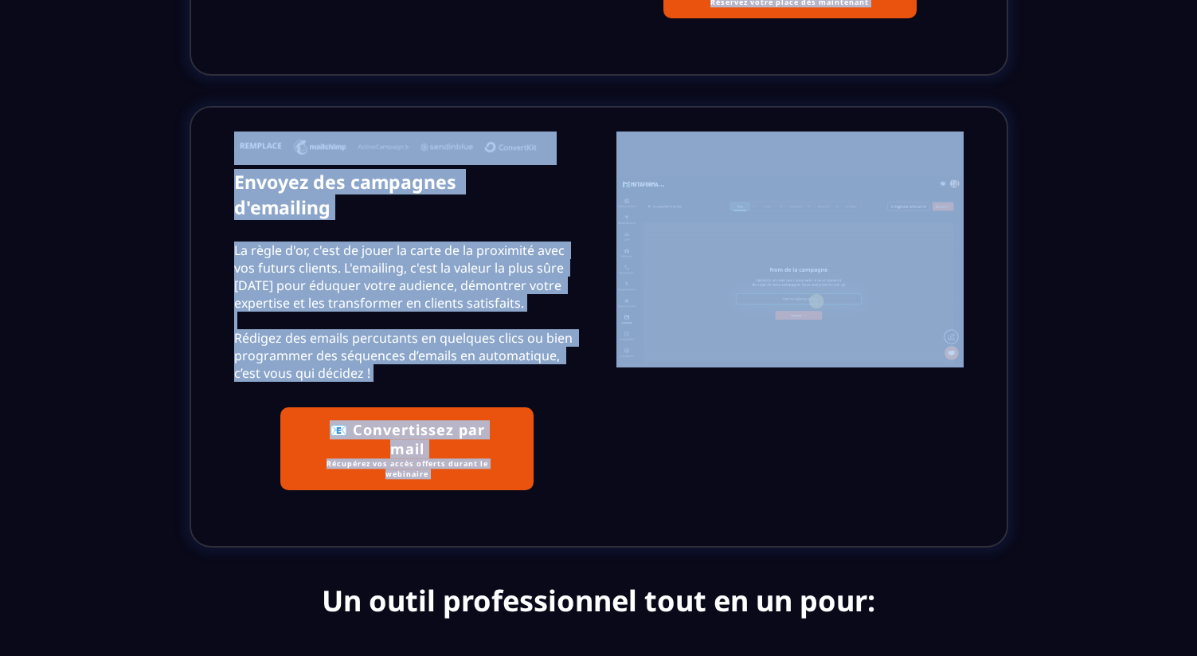
scroll to position [5129, 0]
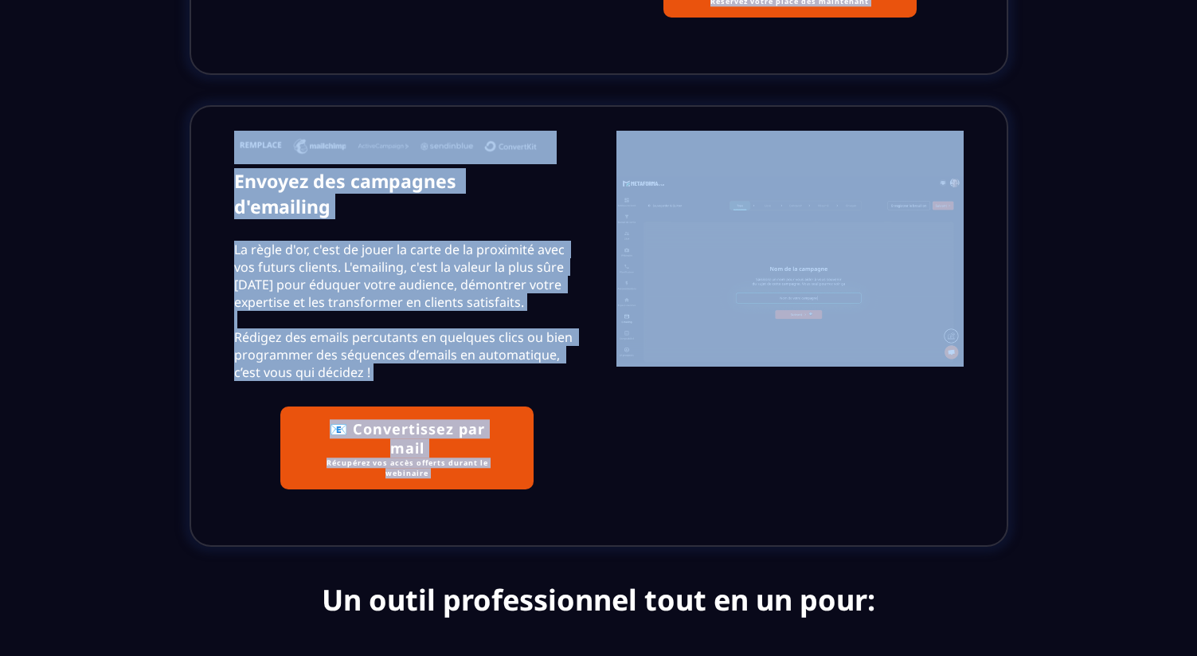
copy div "Simplifier, optimiser et scaler votre activité avec un seul outil Tableau de bo…"
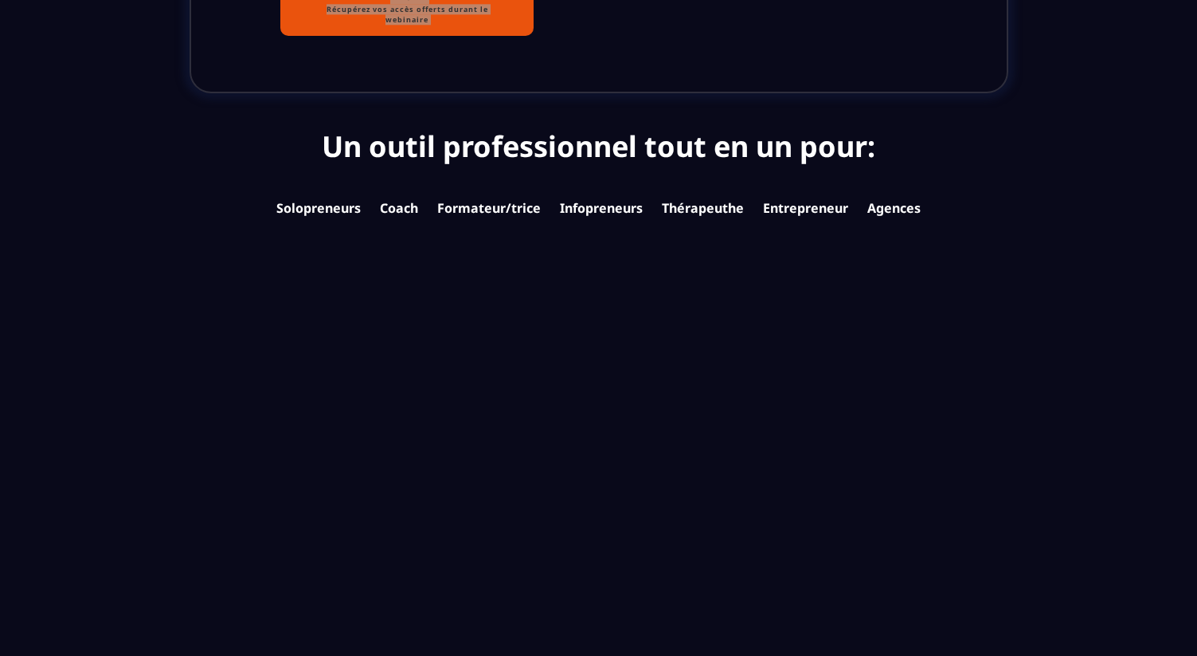
scroll to position [5481, 0]
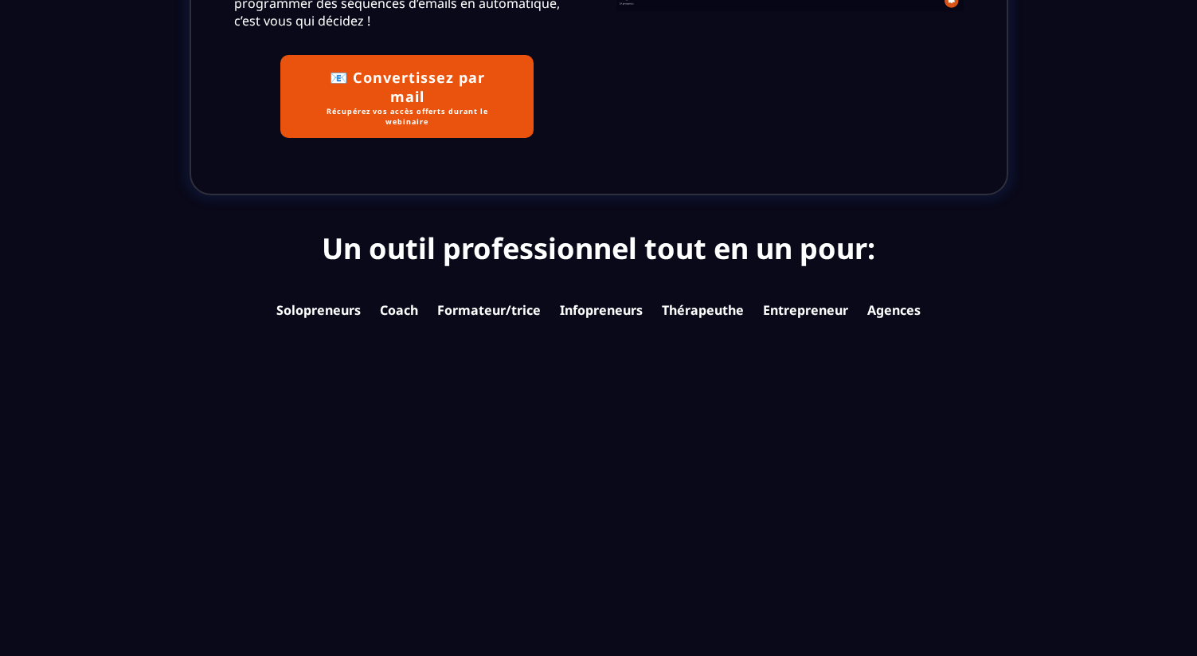
click at [459, 225] on text "Un outil professionnel tout en un pour:" at bounding box center [599, 248] width 972 height 47
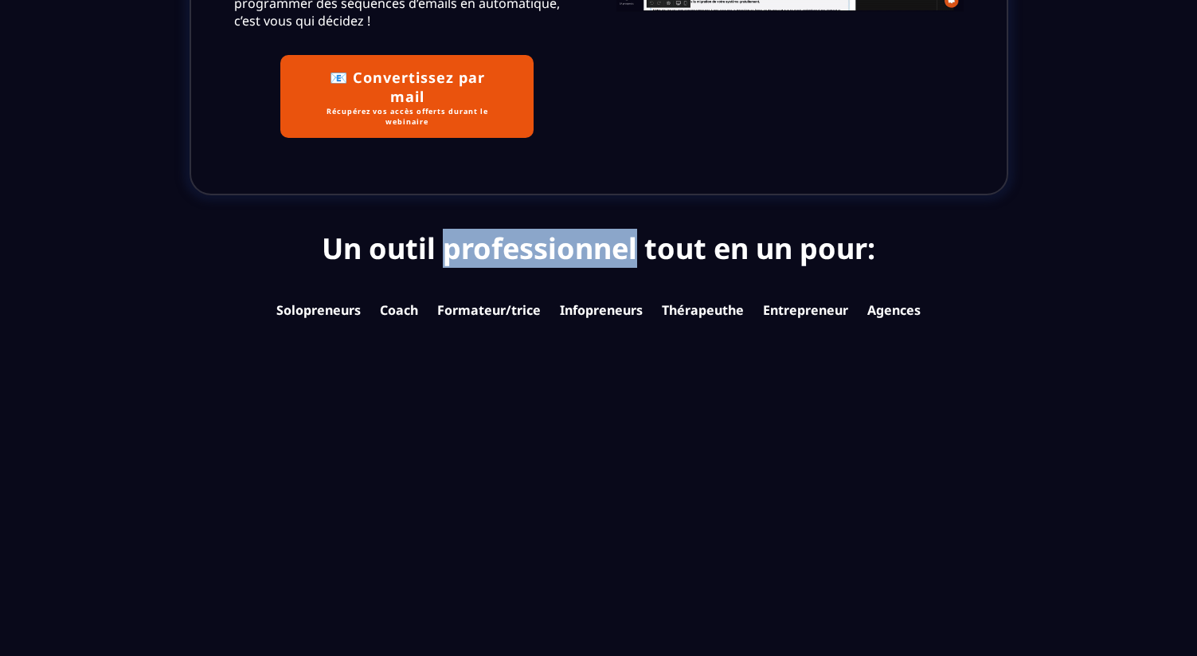
click at [459, 225] on text "Un outil professionnel tout en un pour:" at bounding box center [599, 248] width 972 height 47
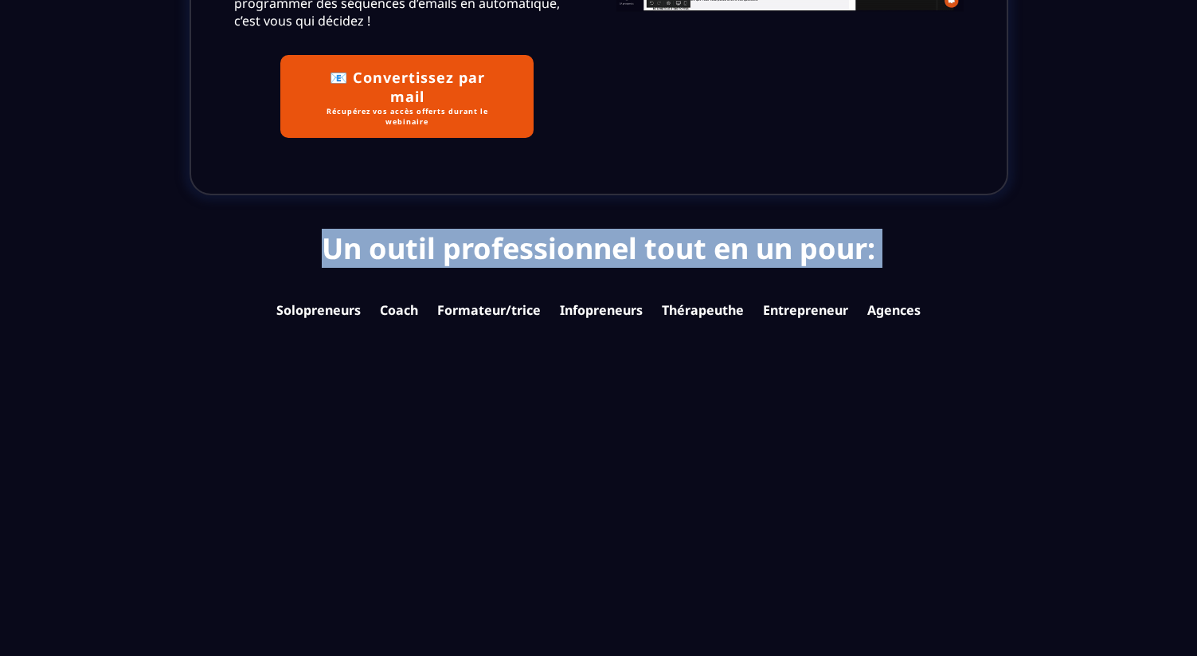
click at [459, 225] on text "Un outil professionnel tout en un pour:" at bounding box center [599, 248] width 972 height 47
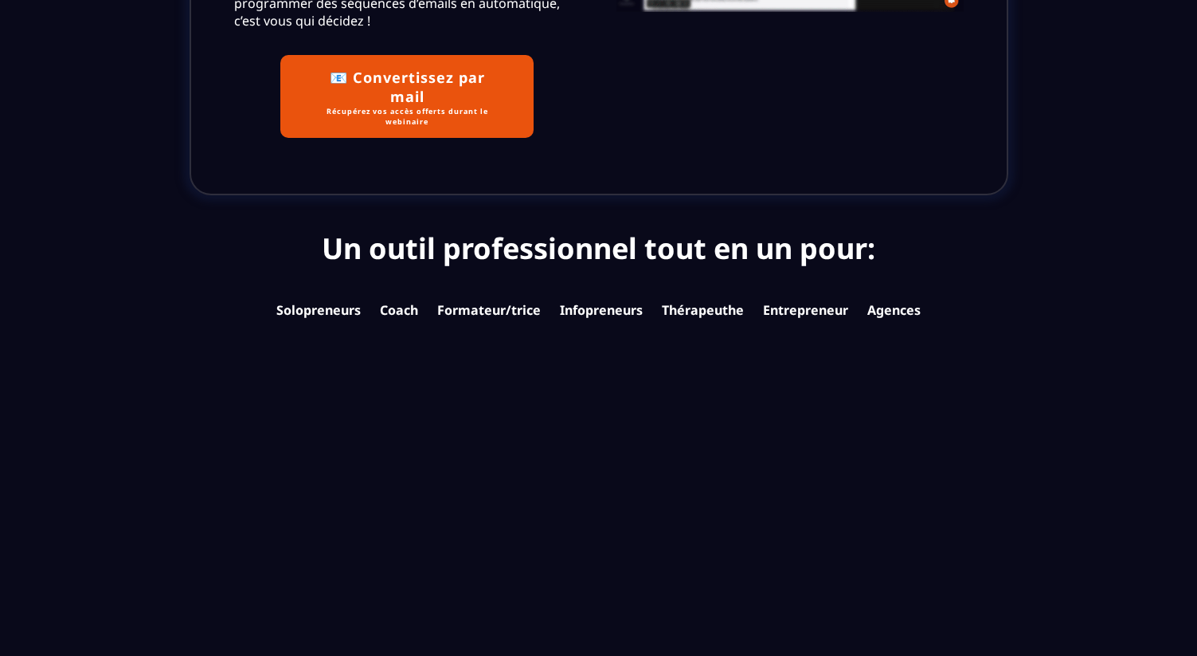
click at [480, 297] on text "Solopreneurs Coach Formateur/[PERSON_NAME] Infopreneurs Thérapeuthe Entrepreneu…" at bounding box center [599, 309] width 786 height 25
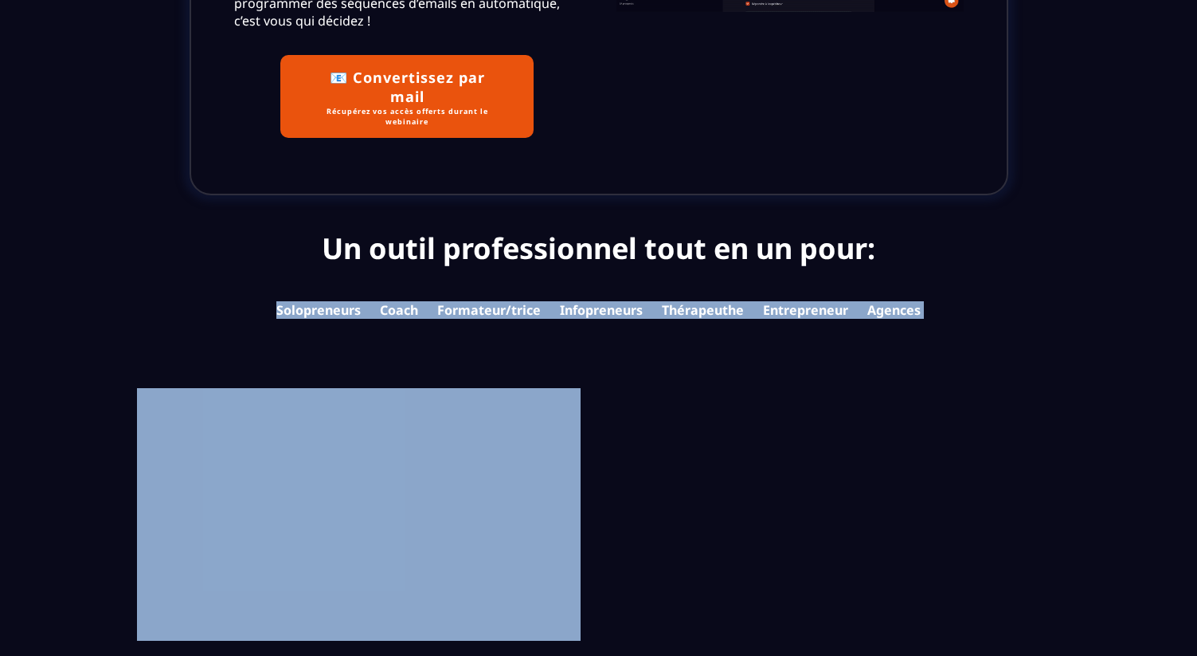
click at [480, 297] on text "Solopreneurs Coach Formateur/[PERSON_NAME] Infopreneurs Thérapeuthe Entrepreneu…" at bounding box center [599, 309] width 786 height 25
copy text "Solopreneurs Coach Formateur/[PERSON_NAME] Infopreneurs Thérapeuthe Entrepreneu…"
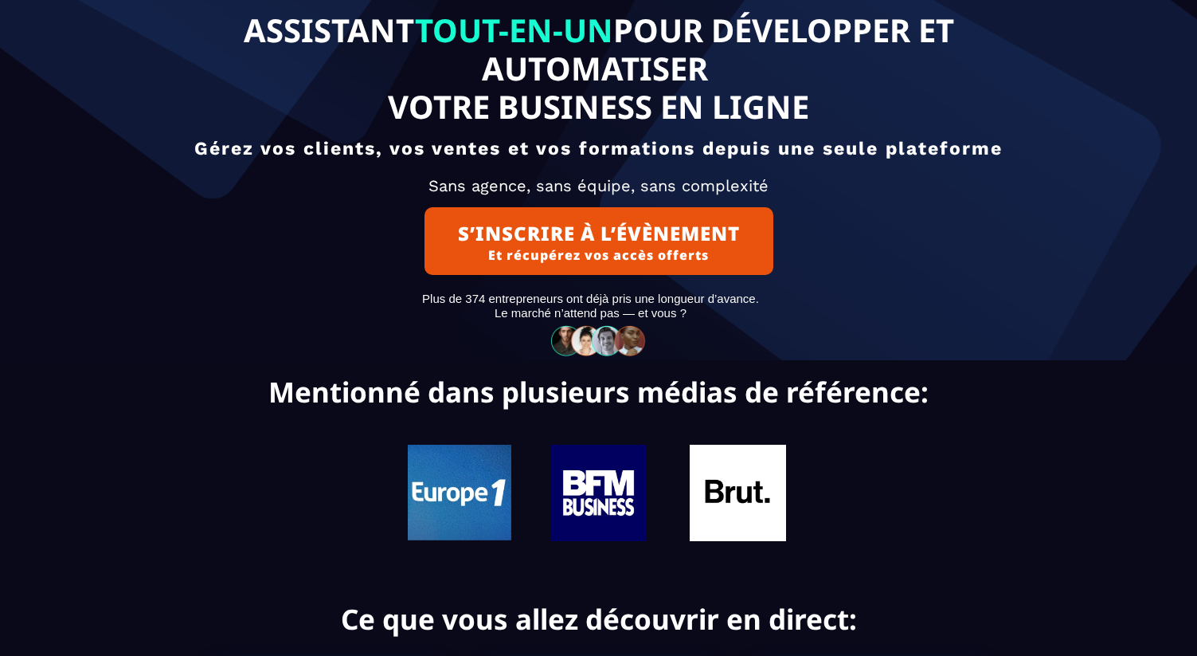
scroll to position [0, 0]
